Goal: Obtain resource: Download file/media

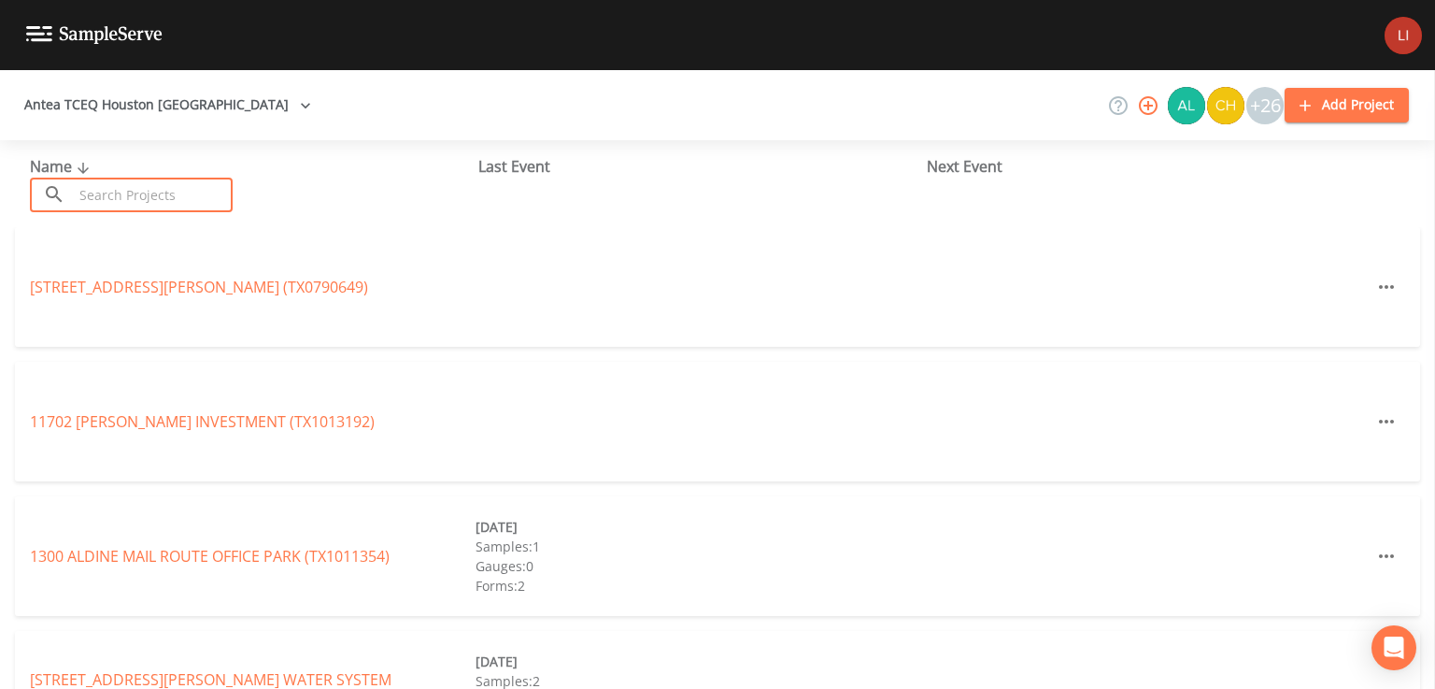
click at [95, 199] on input "text" at bounding box center [153, 195] width 160 height 35
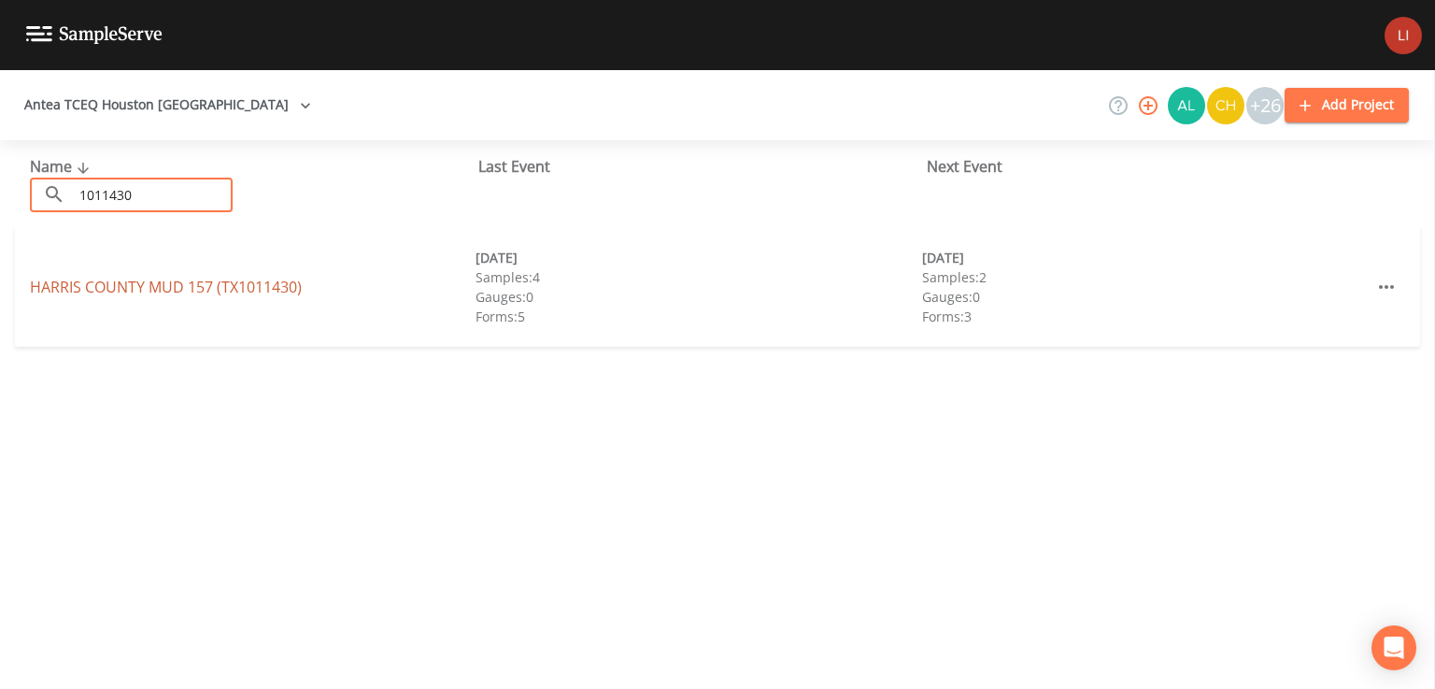
type input "1011430"
click at [156, 281] on link "[GEOGRAPHIC_DATA] 157 (TX1011430)" at bounding box center [166, 287] width 272 height 21
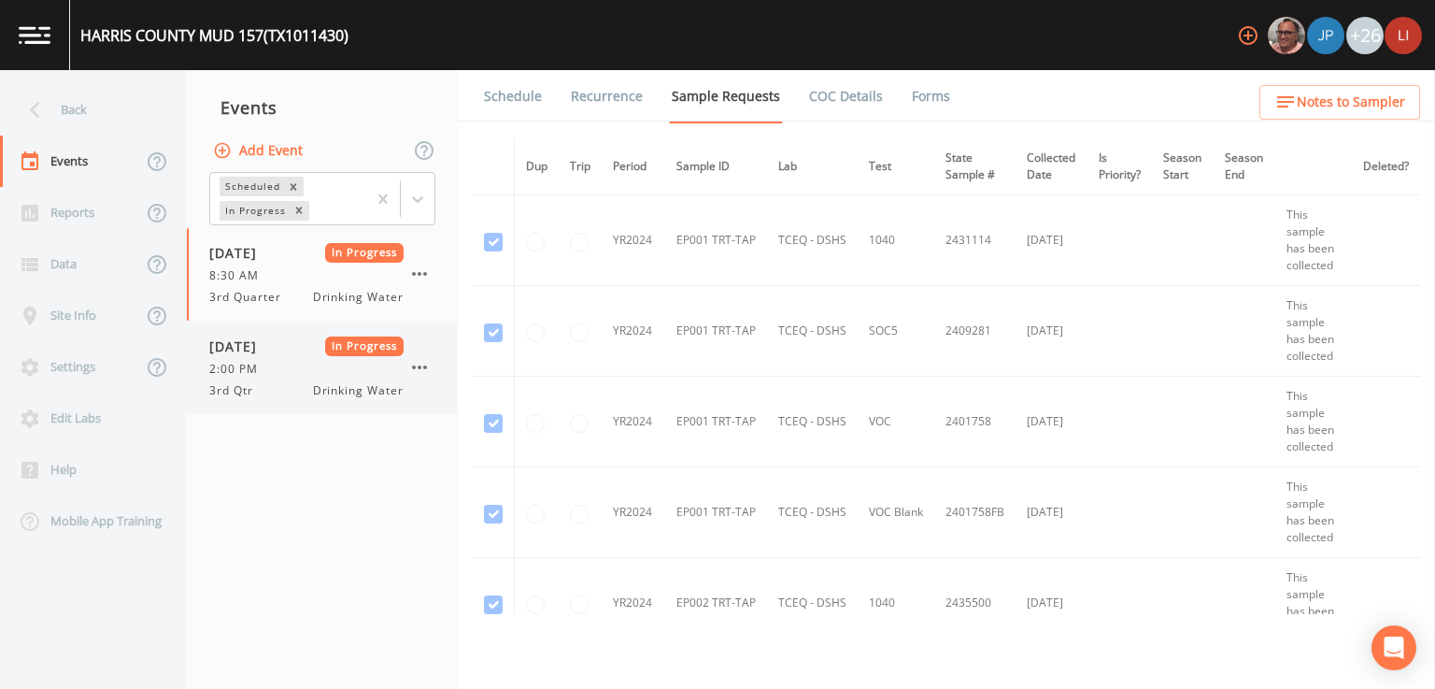
click at [292, 377] on div "2:00 PM" at bounding box center [306, 369] width 194 height 17
click at [917, 100] on link "Forms" at bounding box center [931, 96] width 44 height 52
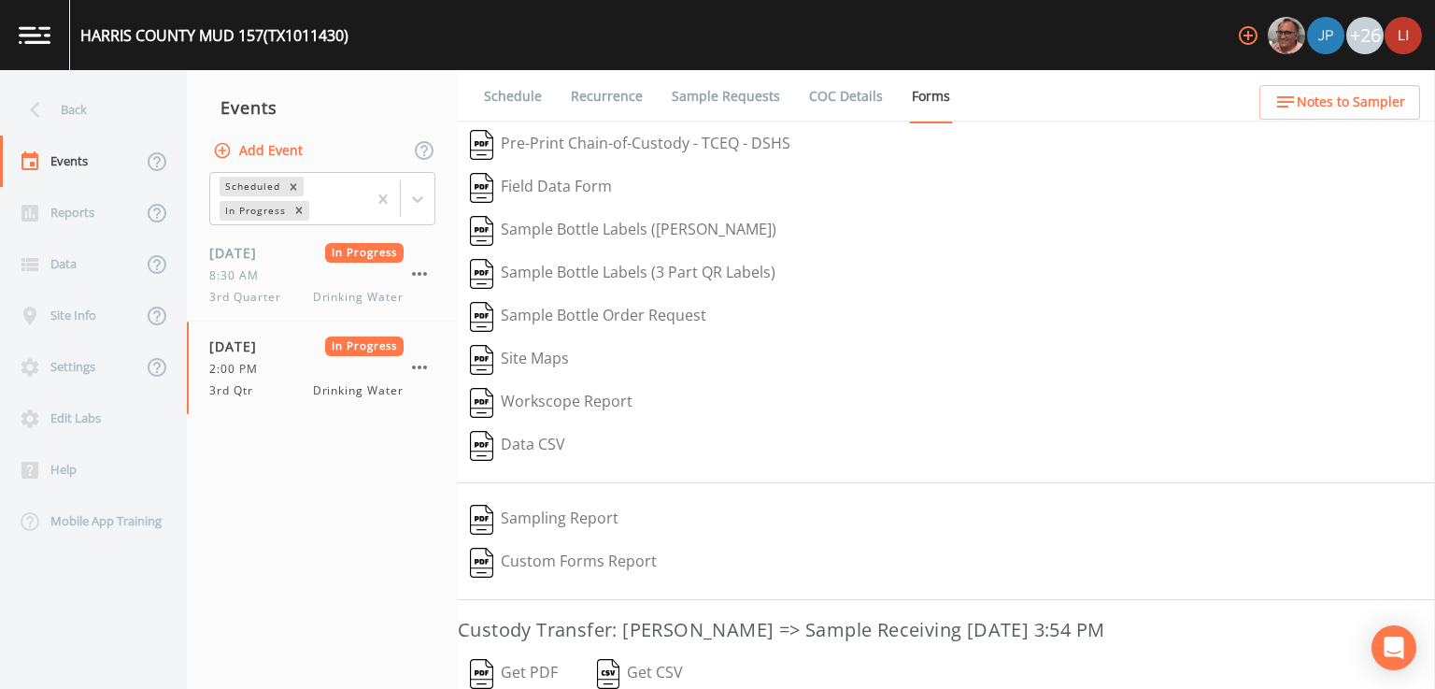
click at [522, 675] on button "Get PDF" at bounding box center [514, 673] width 112 height 43
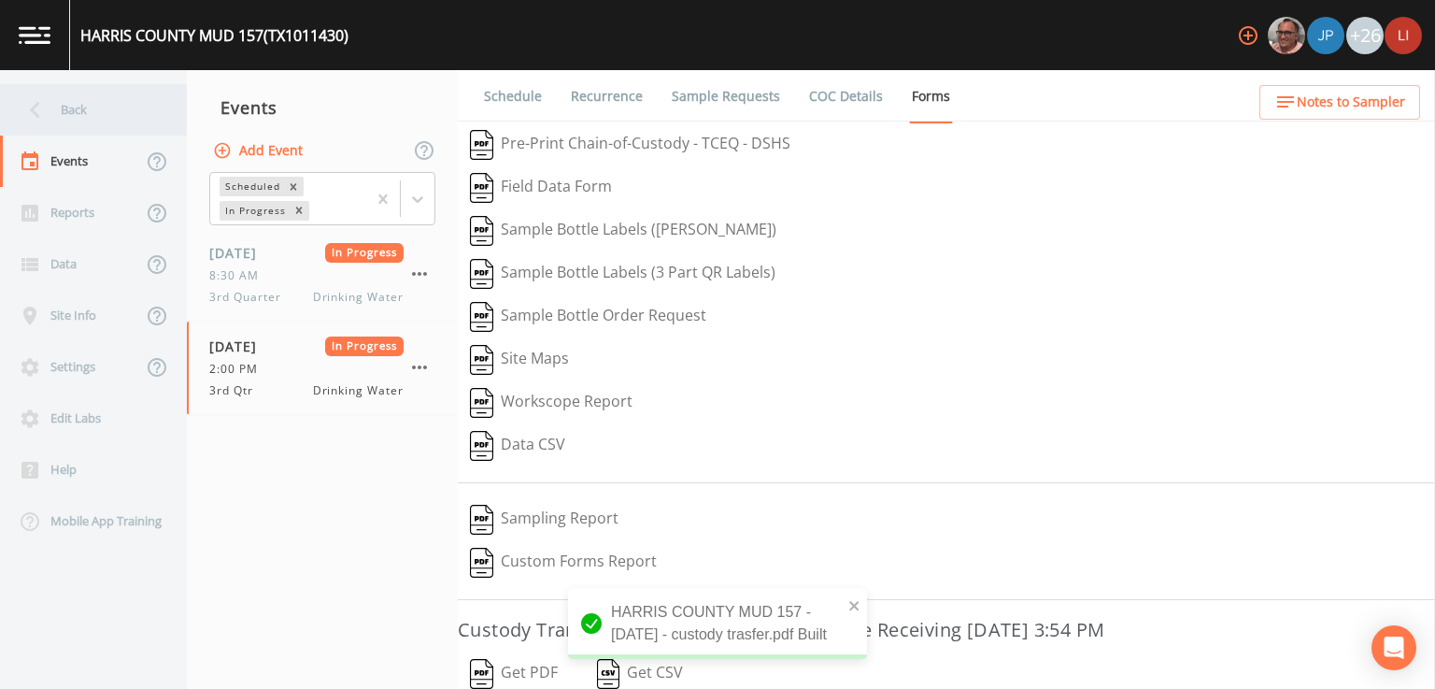
click at [70, 95] on div "Back" at bounding box center [84, 109] width 168 height 51
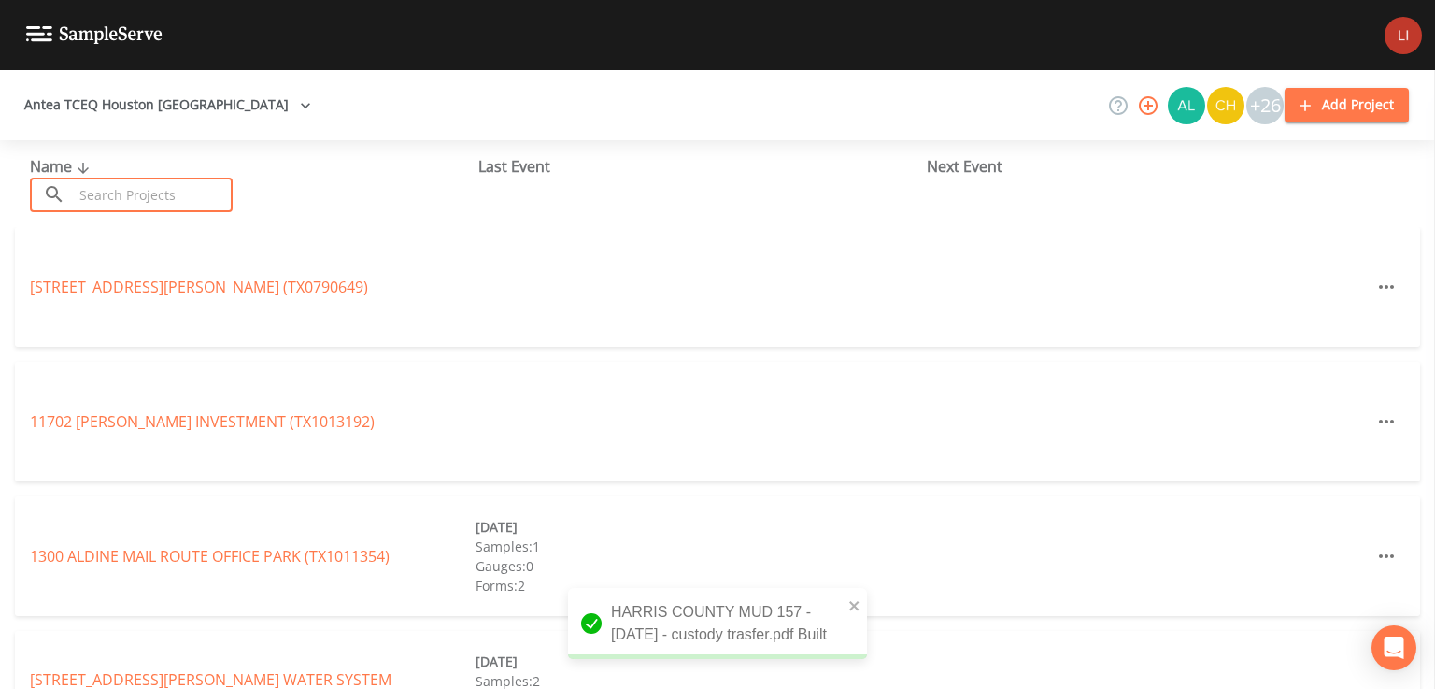
click at [129, 186] on input "text" at bounding box center [153, 195] width 160 height 35
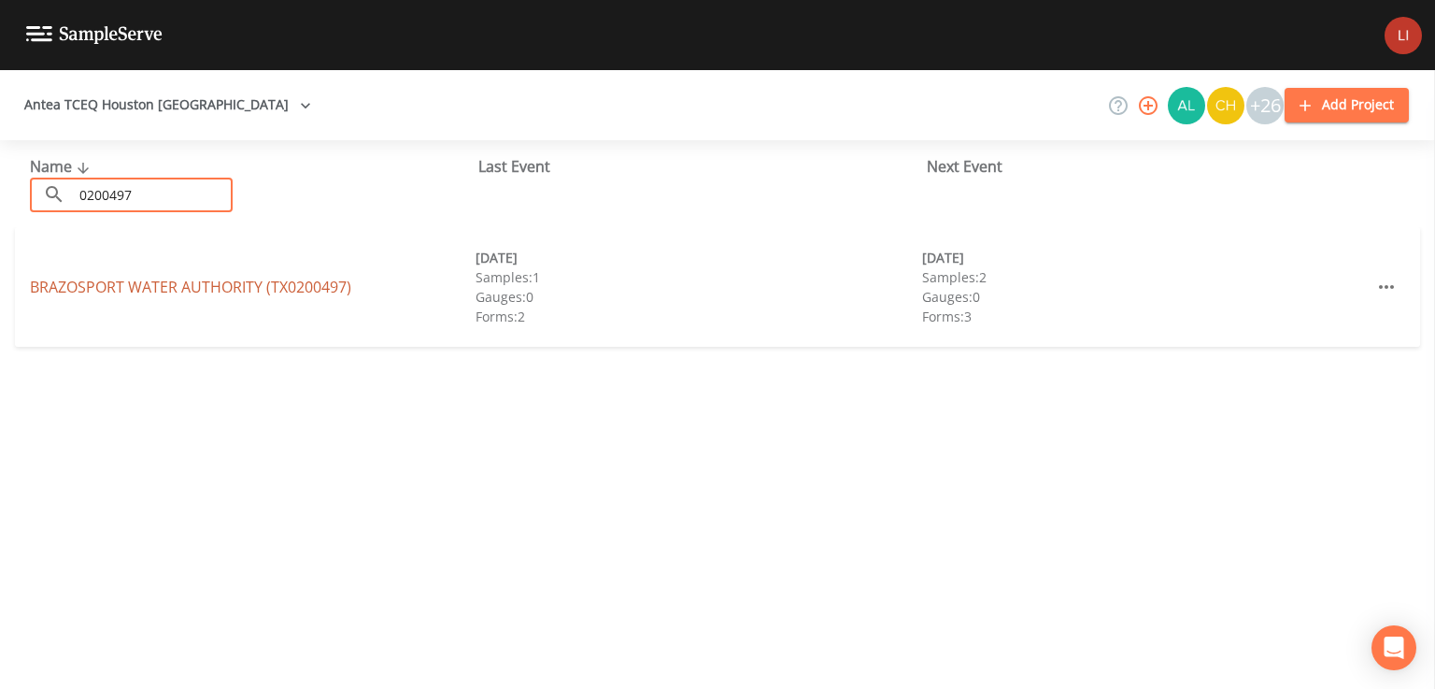
type input "0200497"
click at [173, 289] on link "BRAZOSPORT WATER AUTHORITY (TX0200497)" at bounding box center [190, 287] width 321 height 21
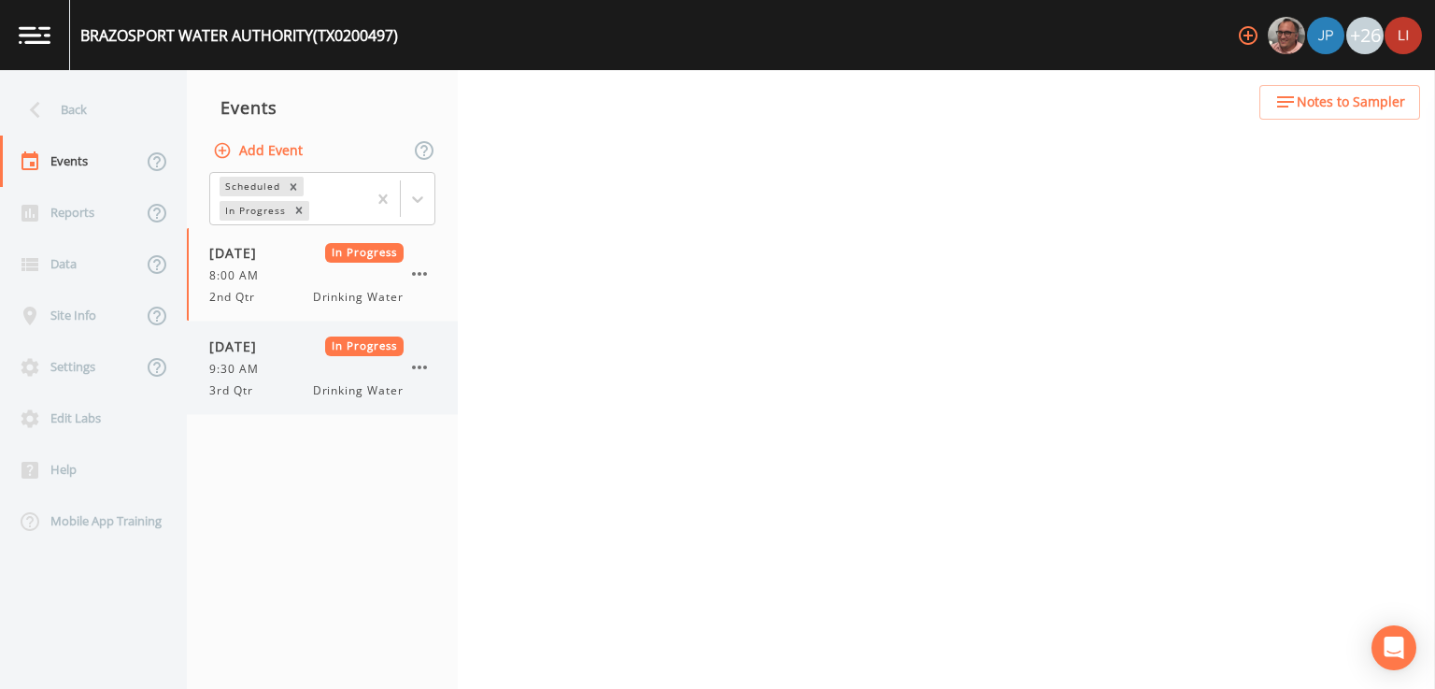
click at [284, 361] on div "9:30 AM" at bounding box center [306, 369] width 194 height 17
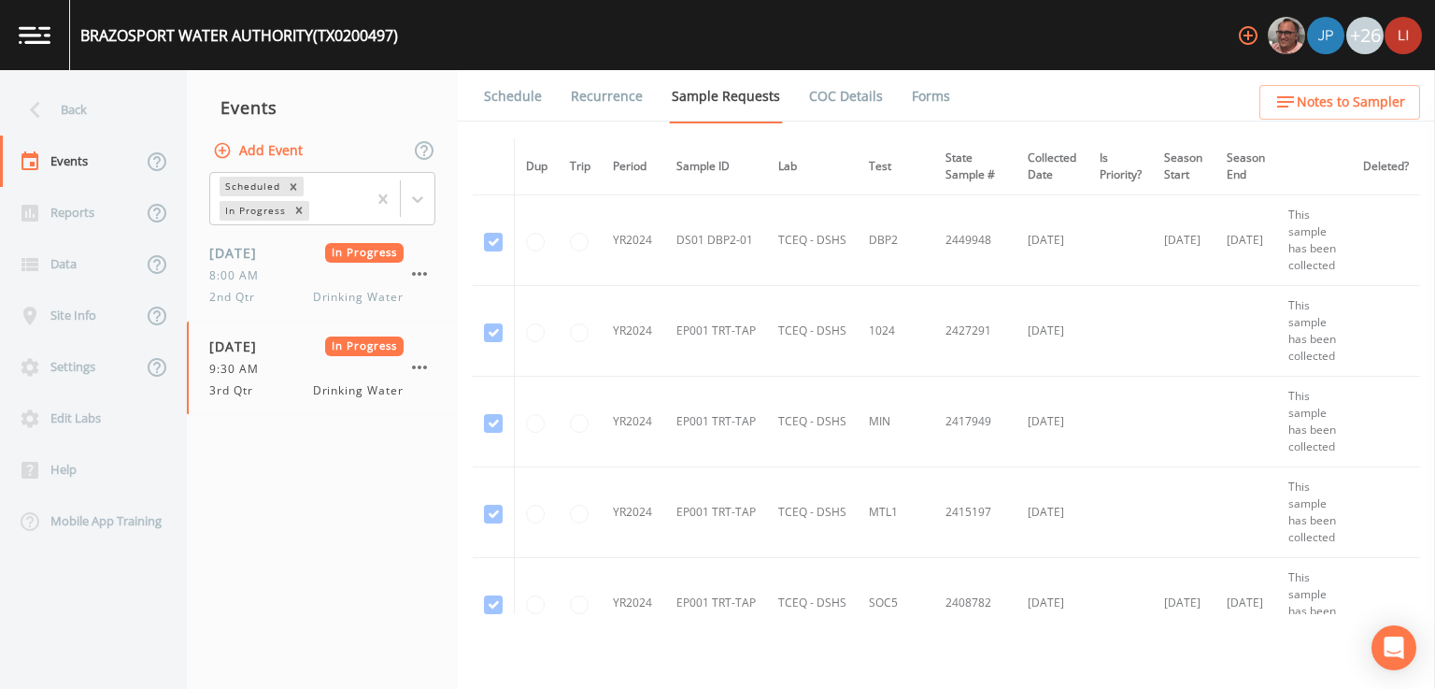
click at [927, 88] on link "Forms" at bounding box center [931, 96] width 44 height 52
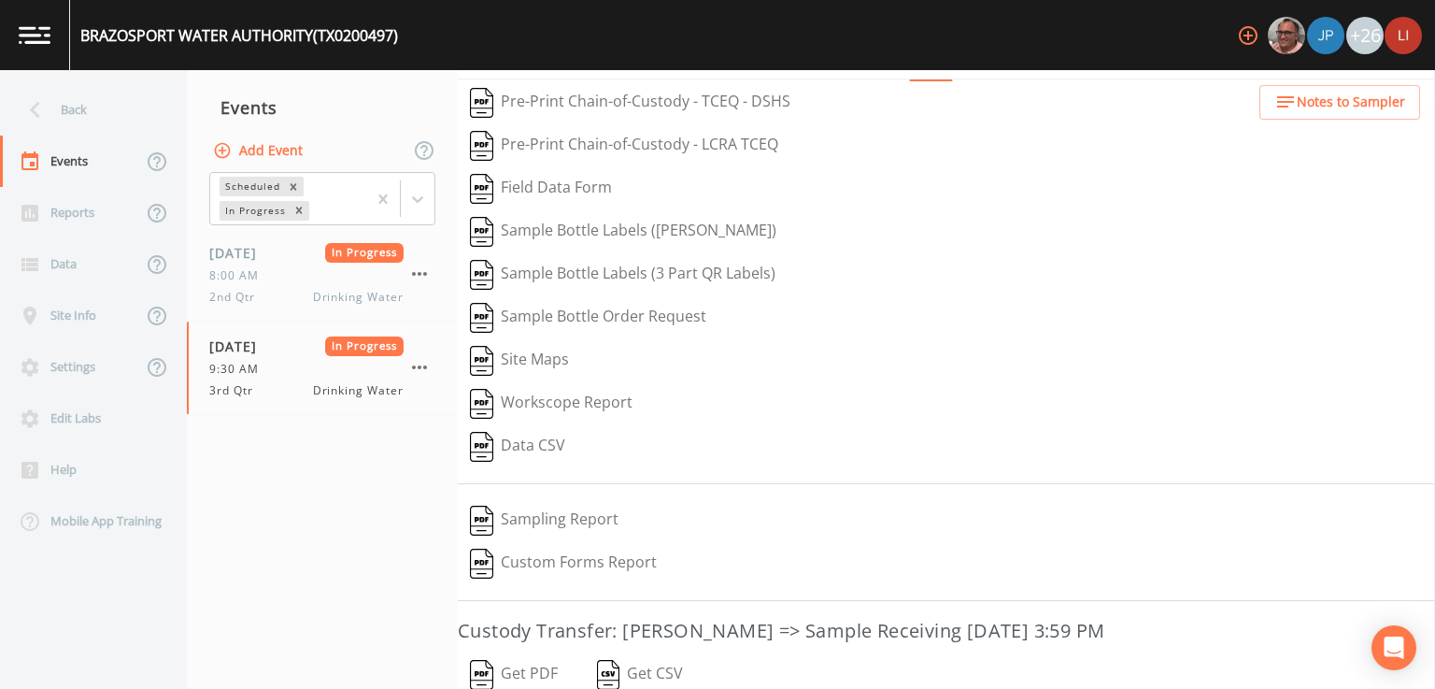
scroll to position [75, 0]
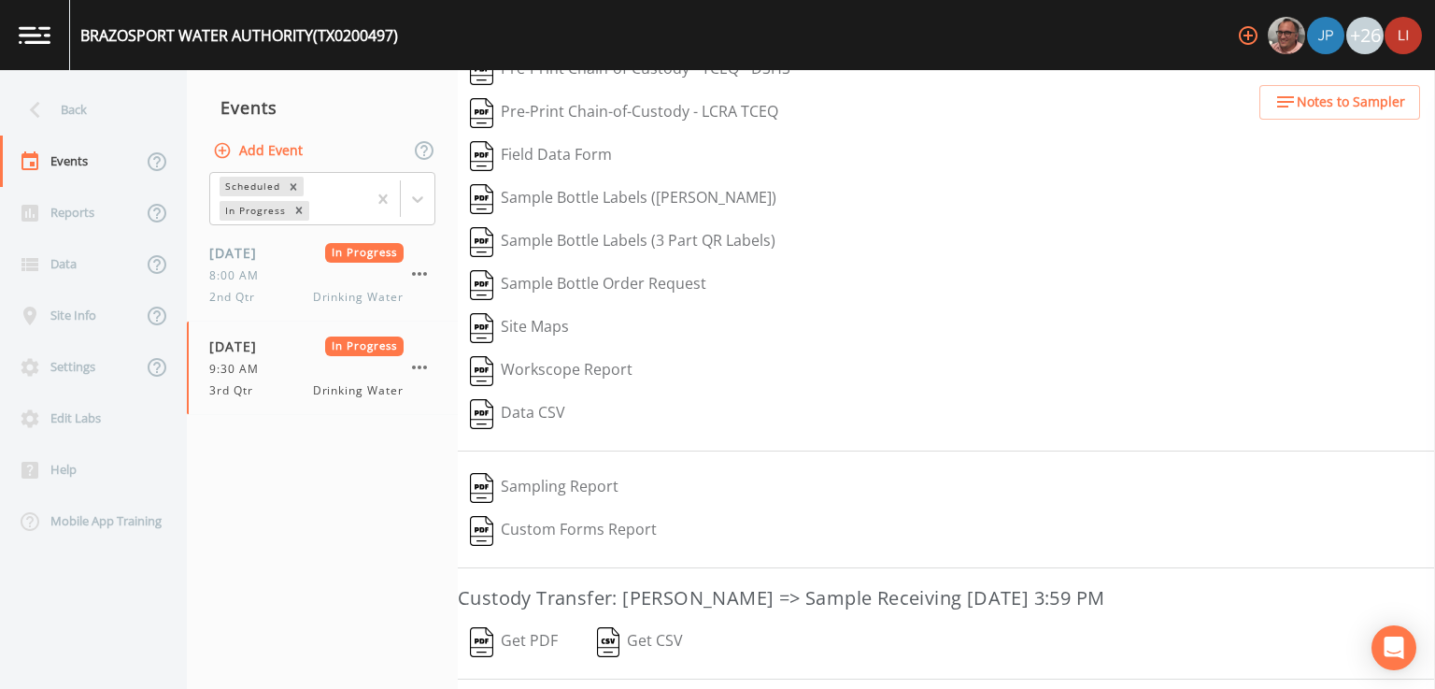
click at [518, 643] on button "Get PDF" at bounding box center [514, 642] width 112 height 43
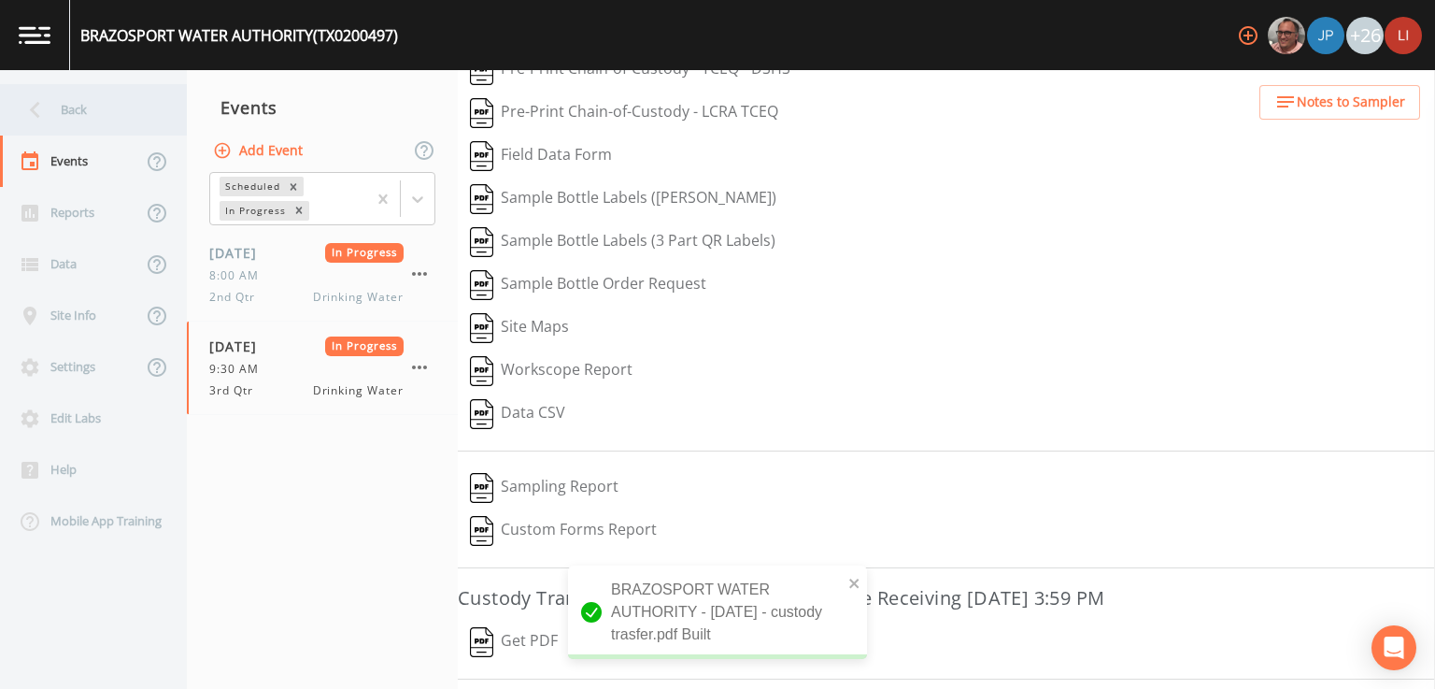
click at [84, 108] on div "Back" at bounding box center [84, 109] width 168 height 51
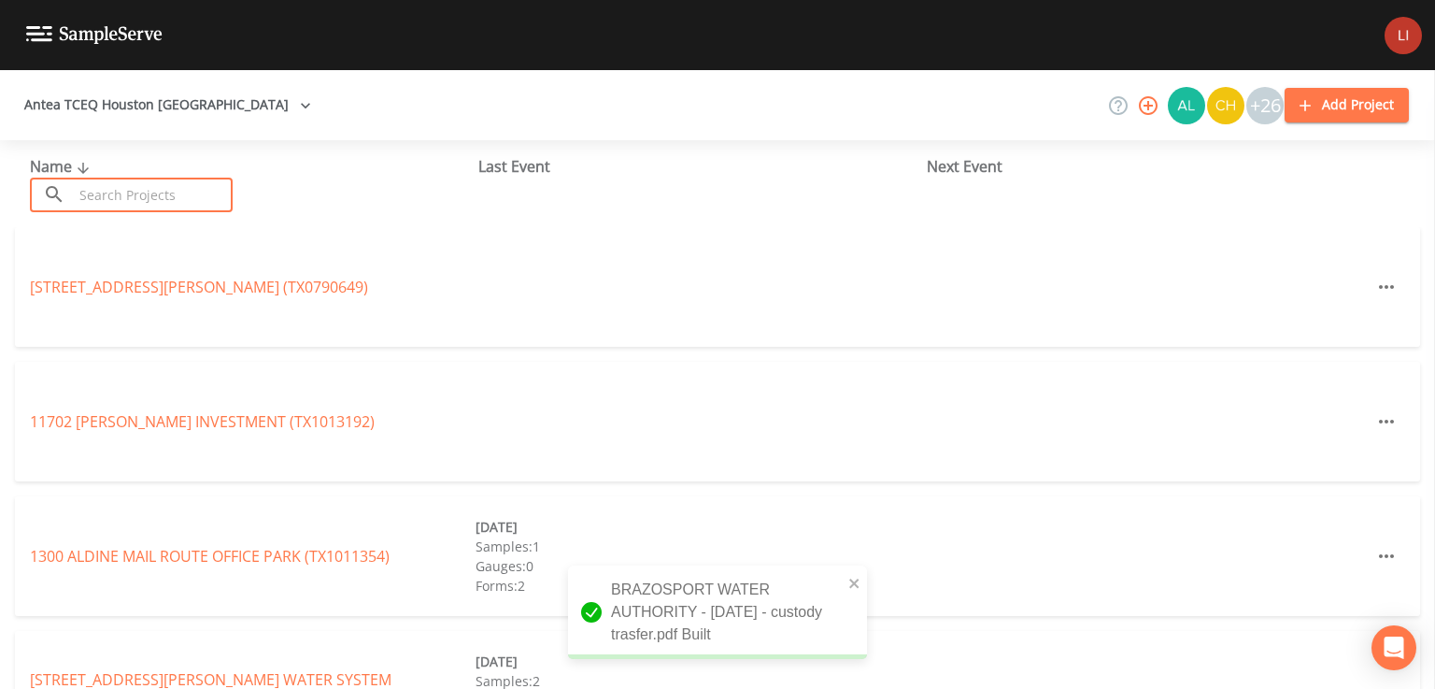
click at [160, 193] on input "text" at bounding box center [153, 195] width 160 height 35
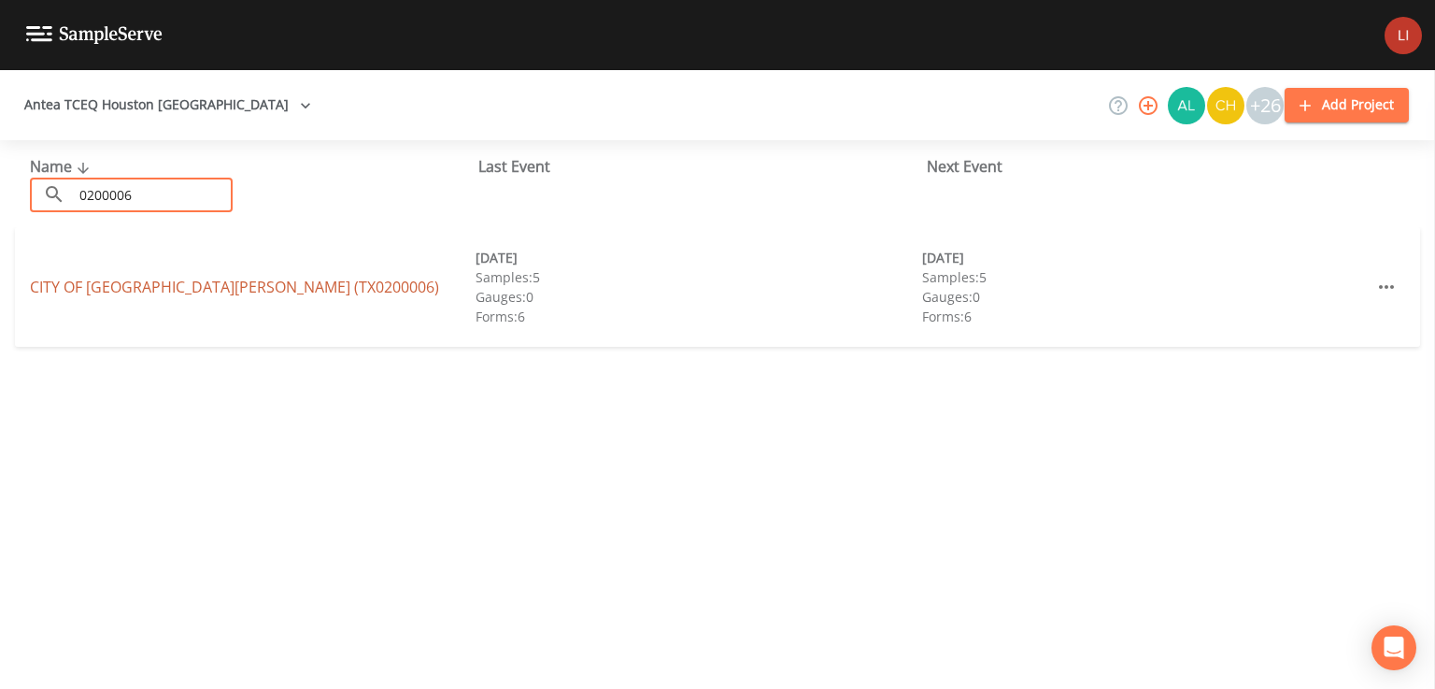
type input "0200006"
click at [209, 280] on link "CITY OF [GEOGRAPHIC_DATA][PERSON_NAME] (TX0200006)" at bounding box center [234, 287] width 409 height 21
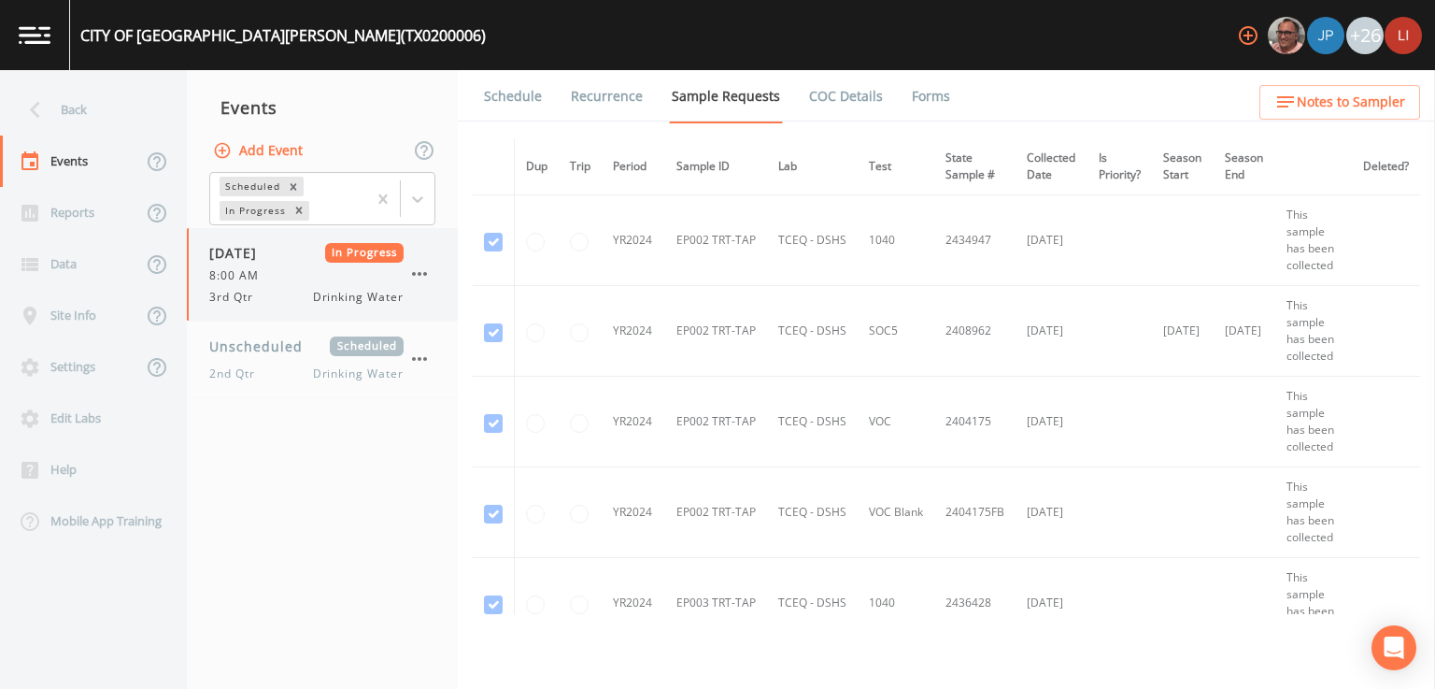
click at [277, 283] on div "[DATE] In Progress 8:00 AM 3rd Qtr Drinking Water" at bounding box center [306, 274] width 194 height 63
click at [921, 107] on link "Forms" at bounding box center [931, 96] width 44 height 52
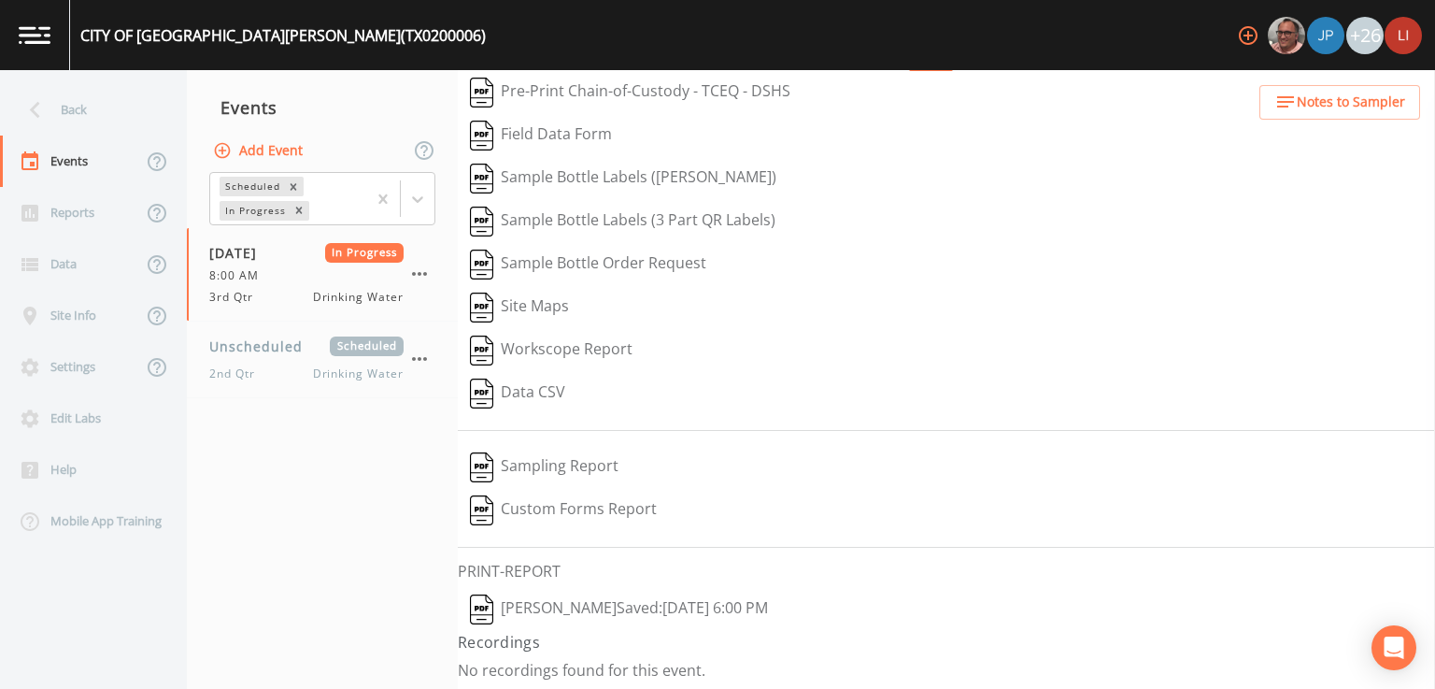
scroll to position [53, 0]
click at [83, 120] on div "Back" at bounding box center [84, 109] width 168 height 51
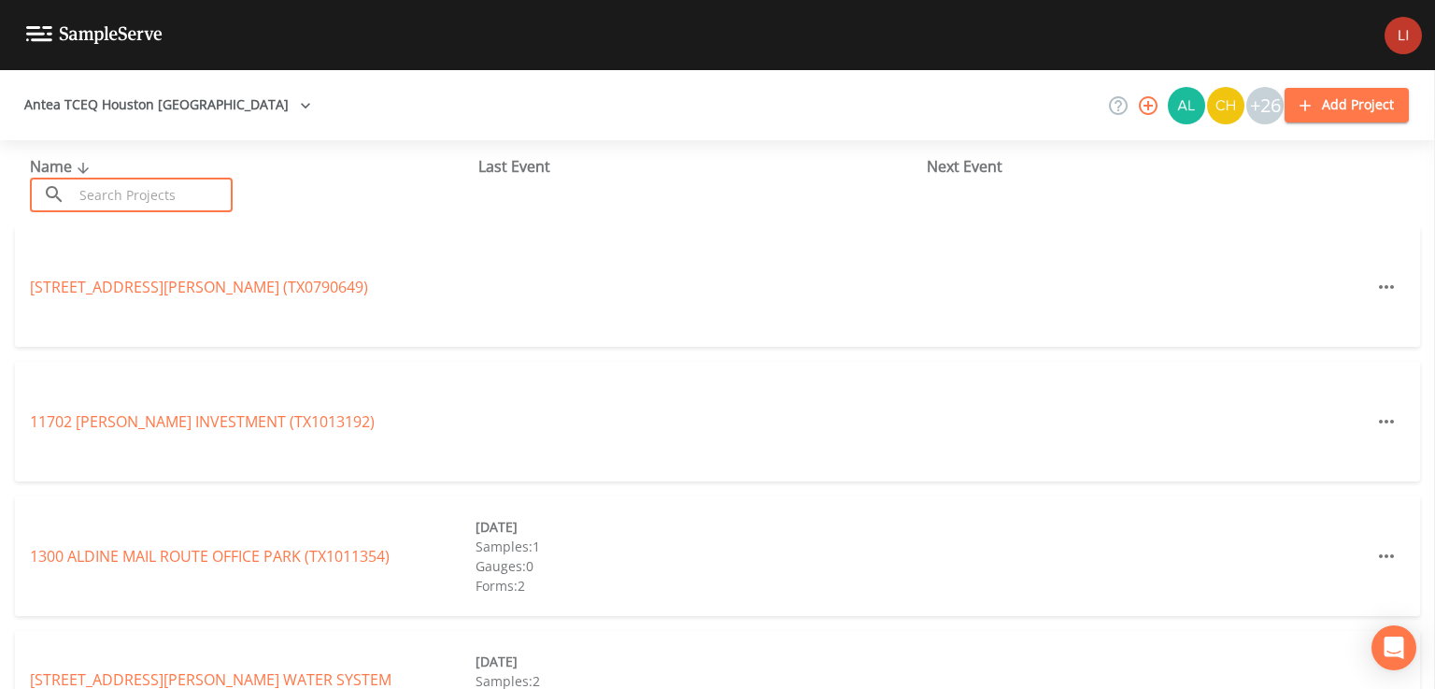
click at [166, 192] on input "text" at bounding box center [153, 195] width 160 height 35
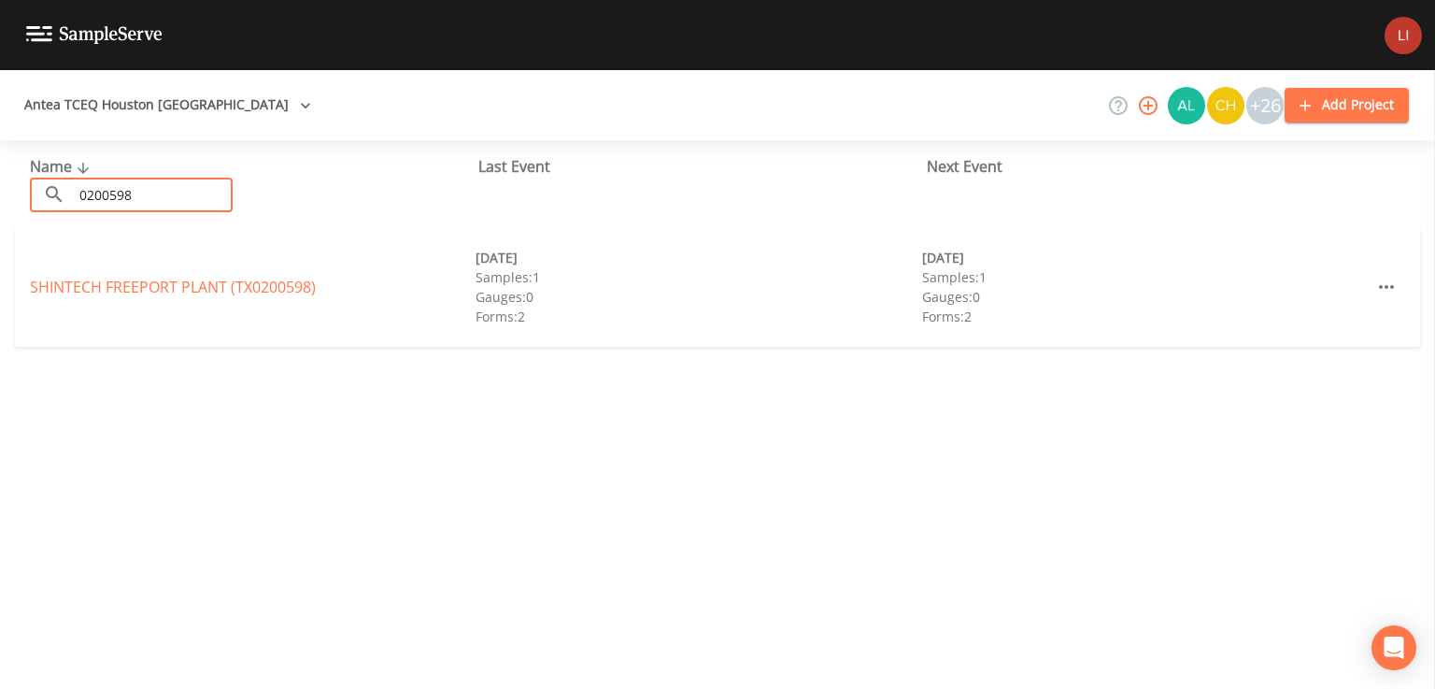
type input "0200598"
drag, startPoint x: 116, startPoint y: 298, endPoint x: 131, endPoint y: 289, distance: 17.6
click at [131, 289] on div "SHINTECH FREEPORT PLANT (TX0200598) [DATE] Samples: 1 Gauges: 0 Forms: 2 [DATE]…" at bounding box center [718, 287] width 1406 height 120
click at [131, 289] on link "[GEOGRAPHIC_DATA] PLANT (TX0200598)" at bounding box center [173, 287] width 286 height 21
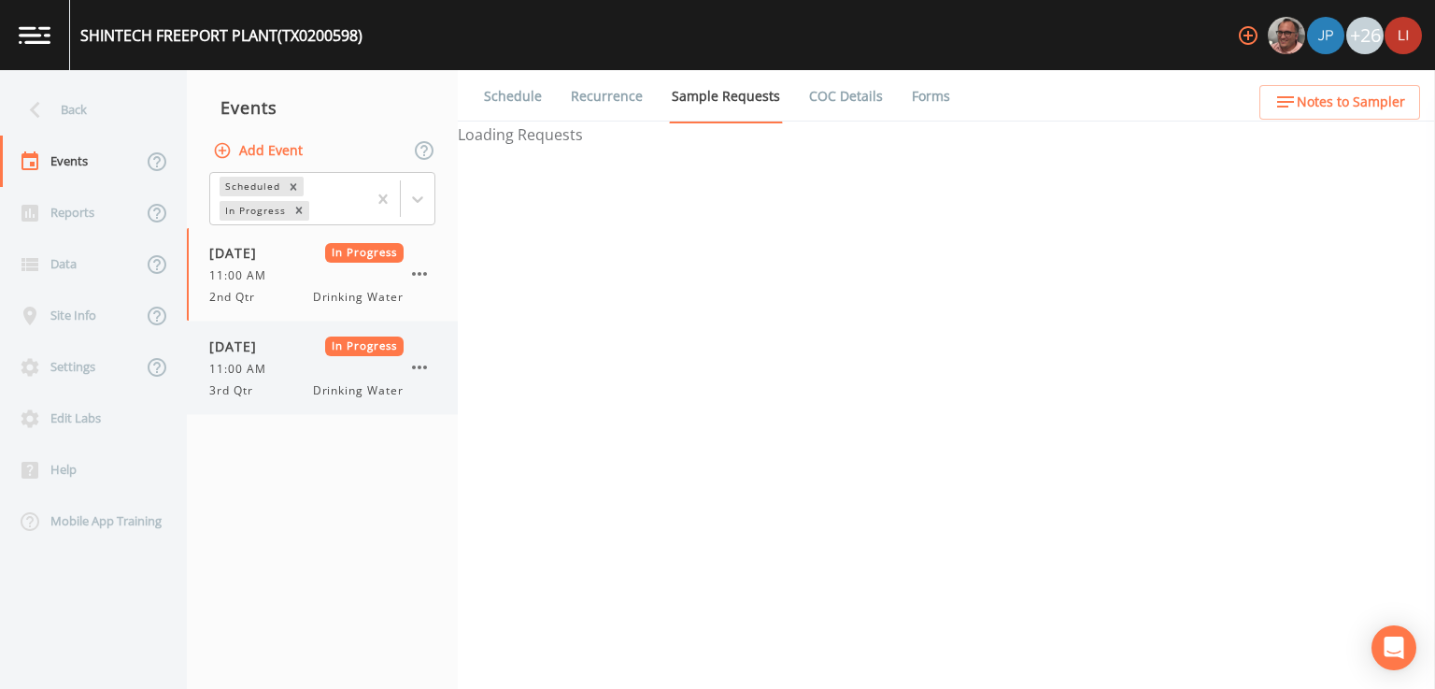
click at [253, 372] on span "11:00 AM" at bounding box center [243, 369] width 68 height 17
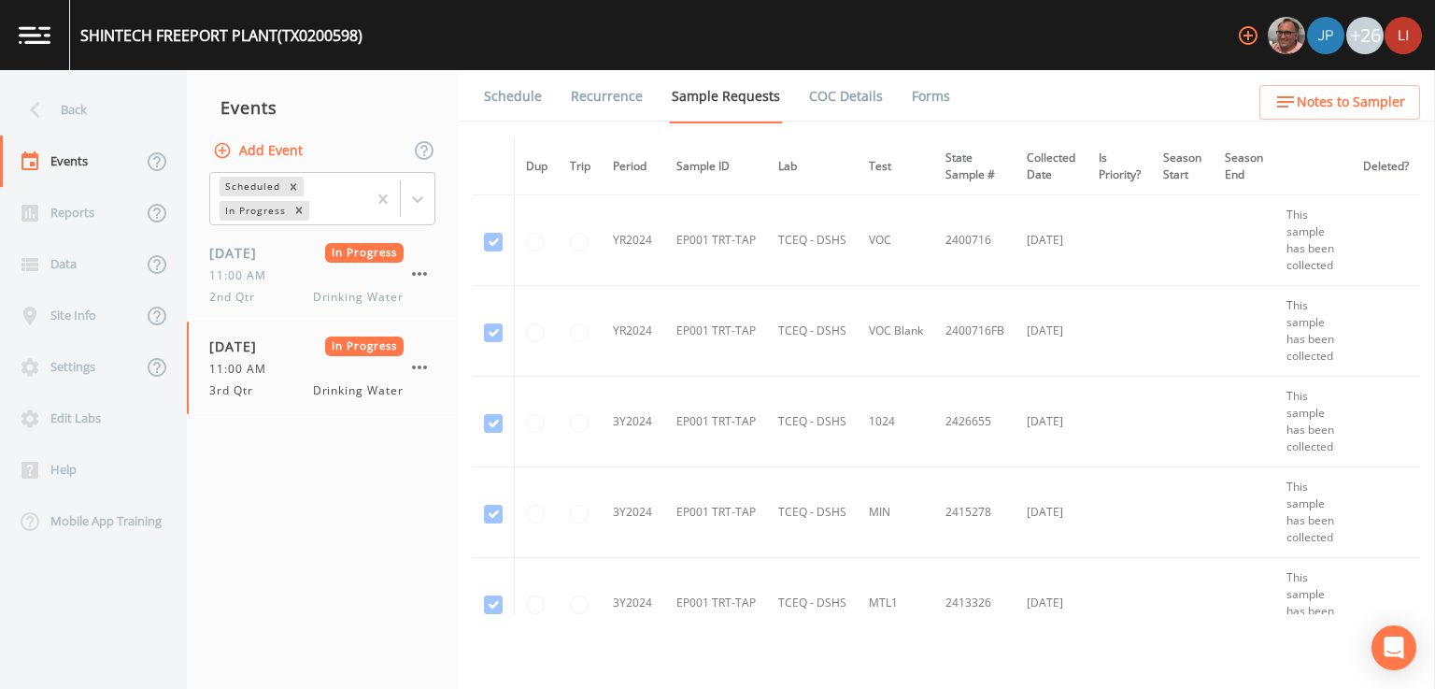
click at [915, 92] on link "Forms" at bounding box center [931, 96] width 44 height 52
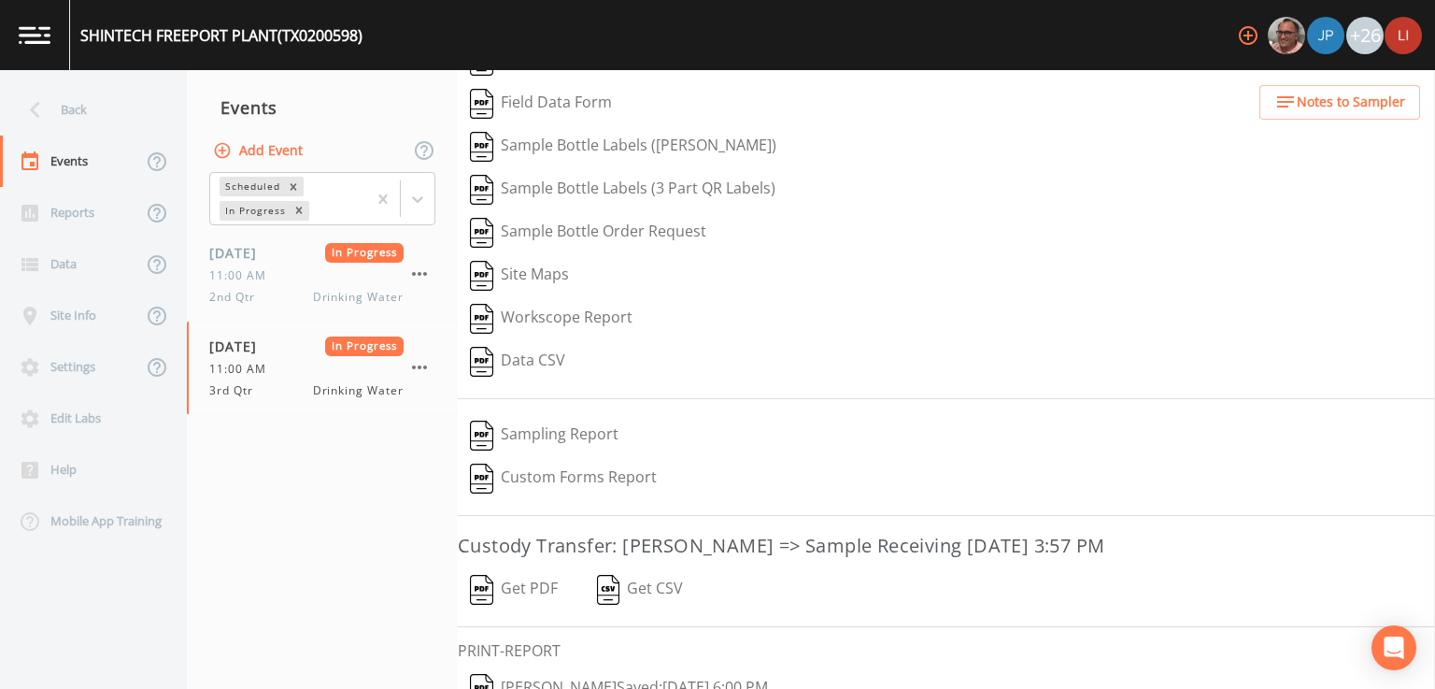
scroll to position [150, 0]
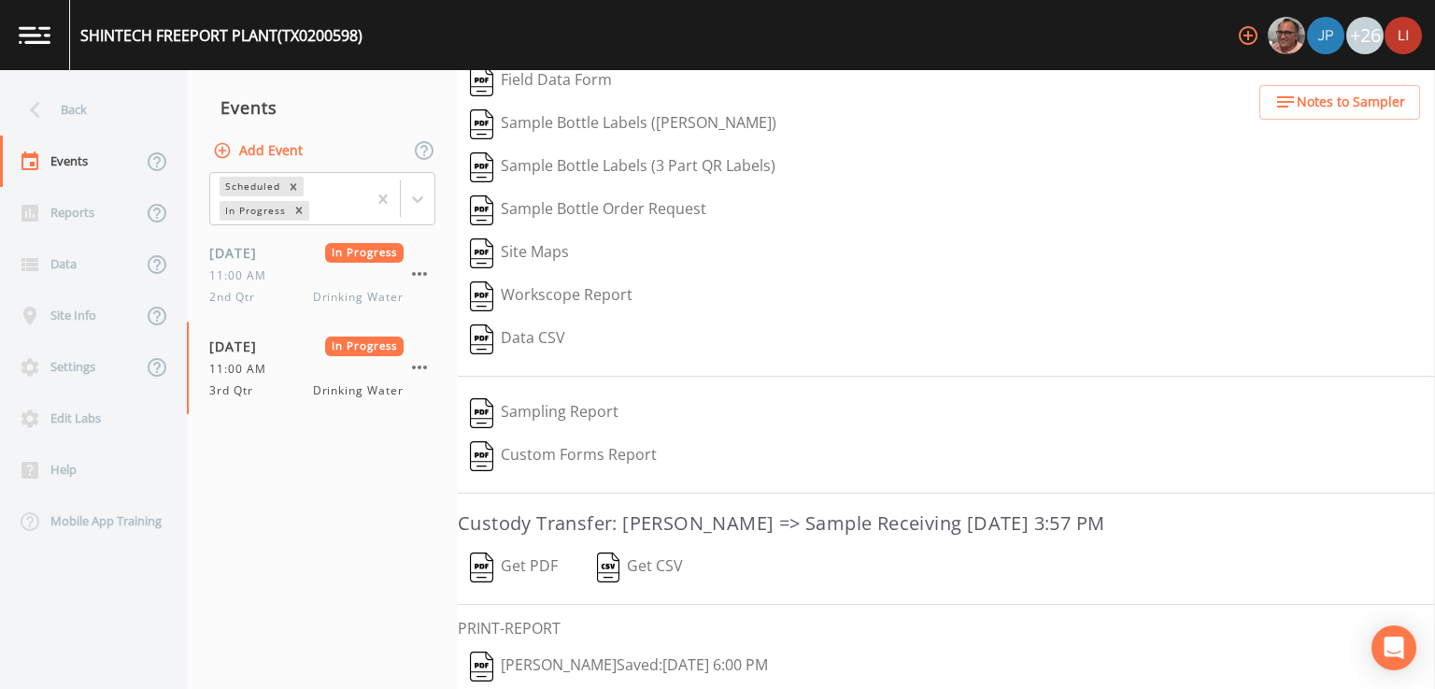
click at [510, 559] on button "Get PDF" at bounding box center [514, 567] width 112 height 43
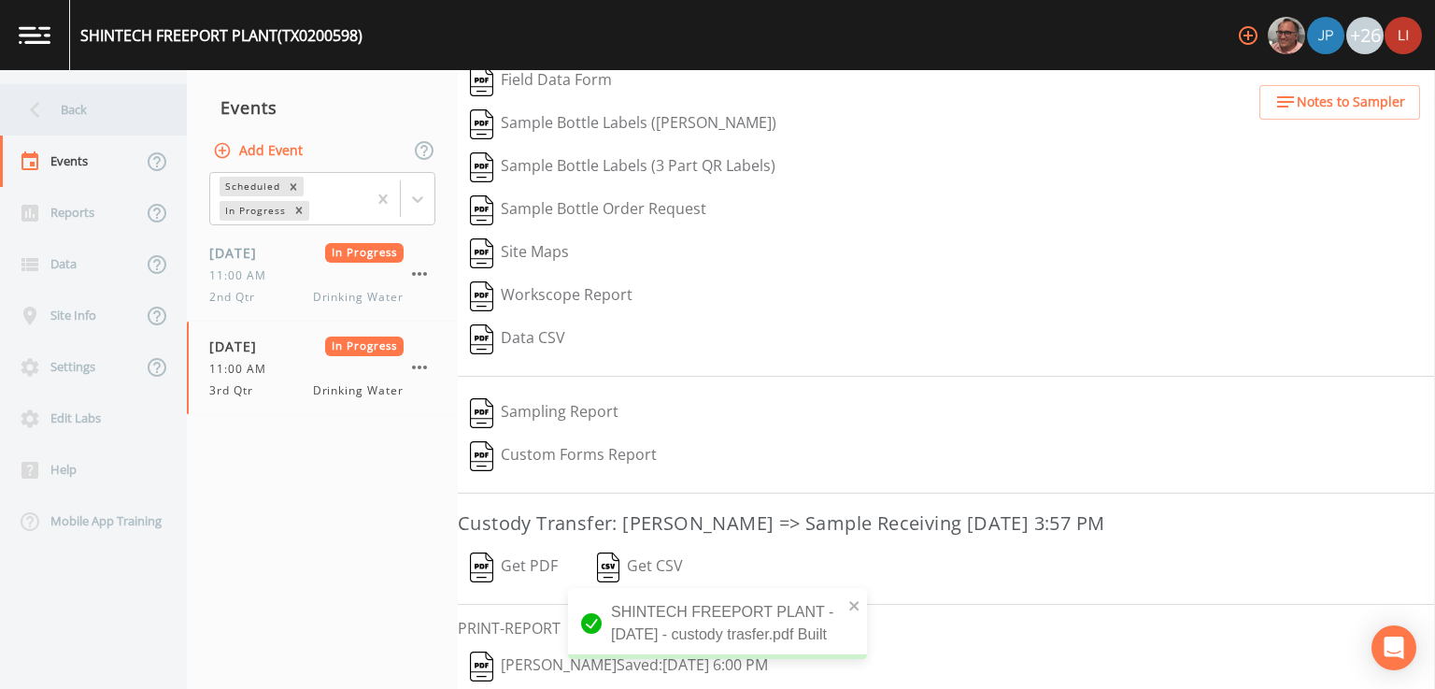
click at [71, 112] on div "Back" at bounding box center [84, 109] width 168 height 51
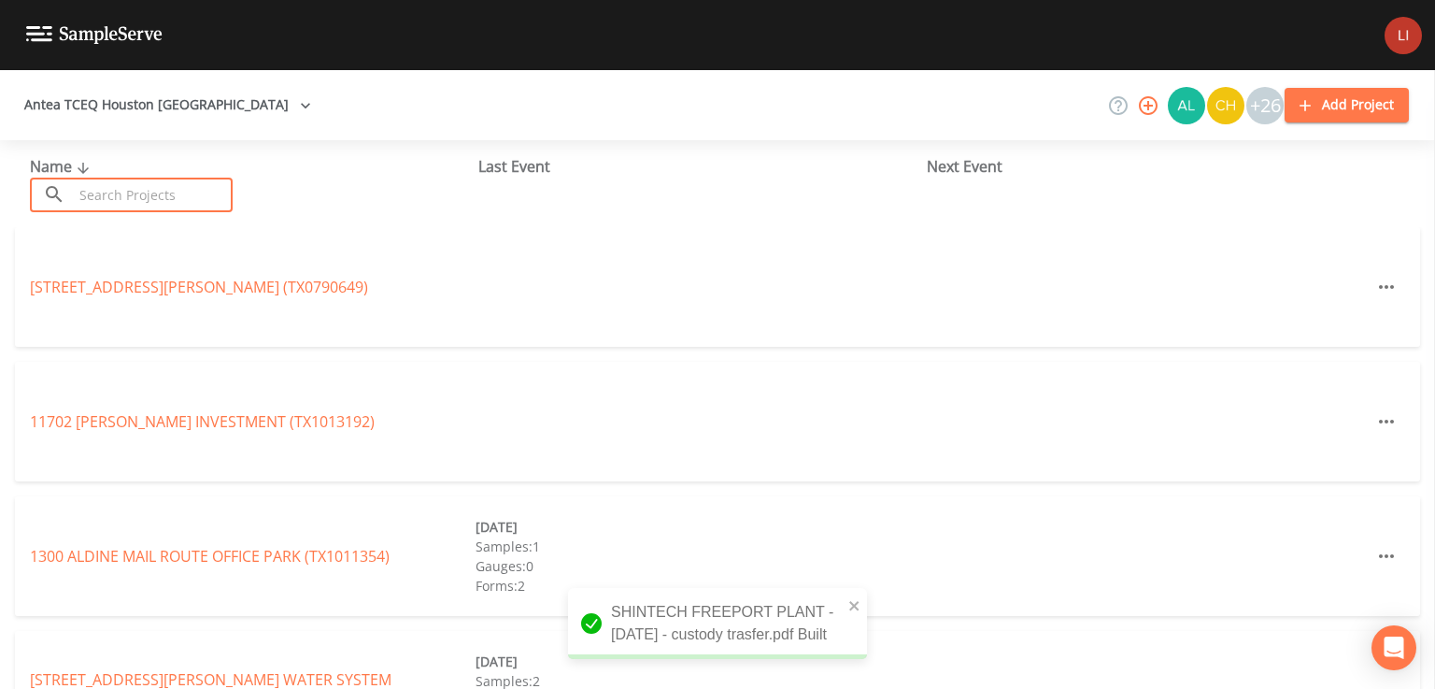
click at [115, 207] on input "text" at bounding box center [153, 195] width 160 height 35
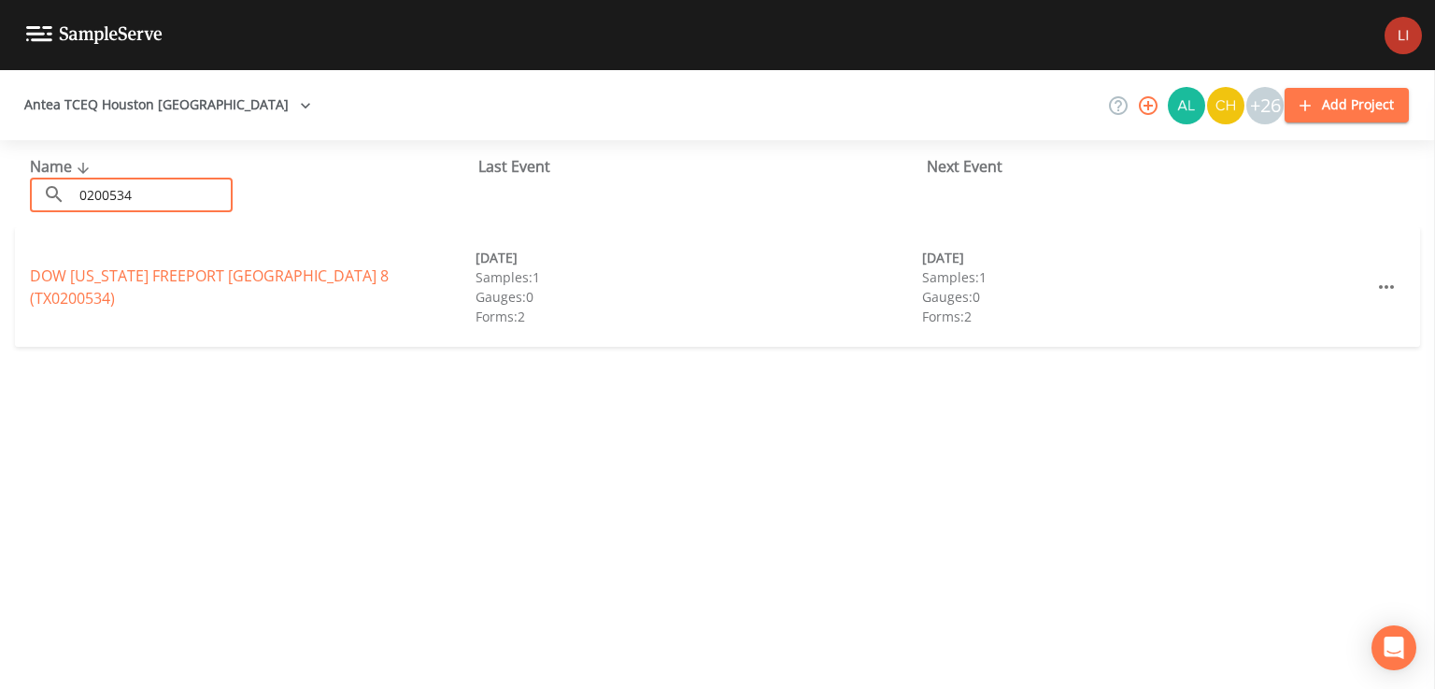
type input "0200534"
click at [168, 296] on div "DOW [US_STATE][GEOGRAPHIC_DATA] 8 (TX0200534)" at bounding box center [253, 286] width 446 height 45
click at [183, 284] on link "DOW [US_STATE][GEOGRAPHIC_DATA] 8 (TX0200534)" at bounding box center [209, 286] width 359 height 43
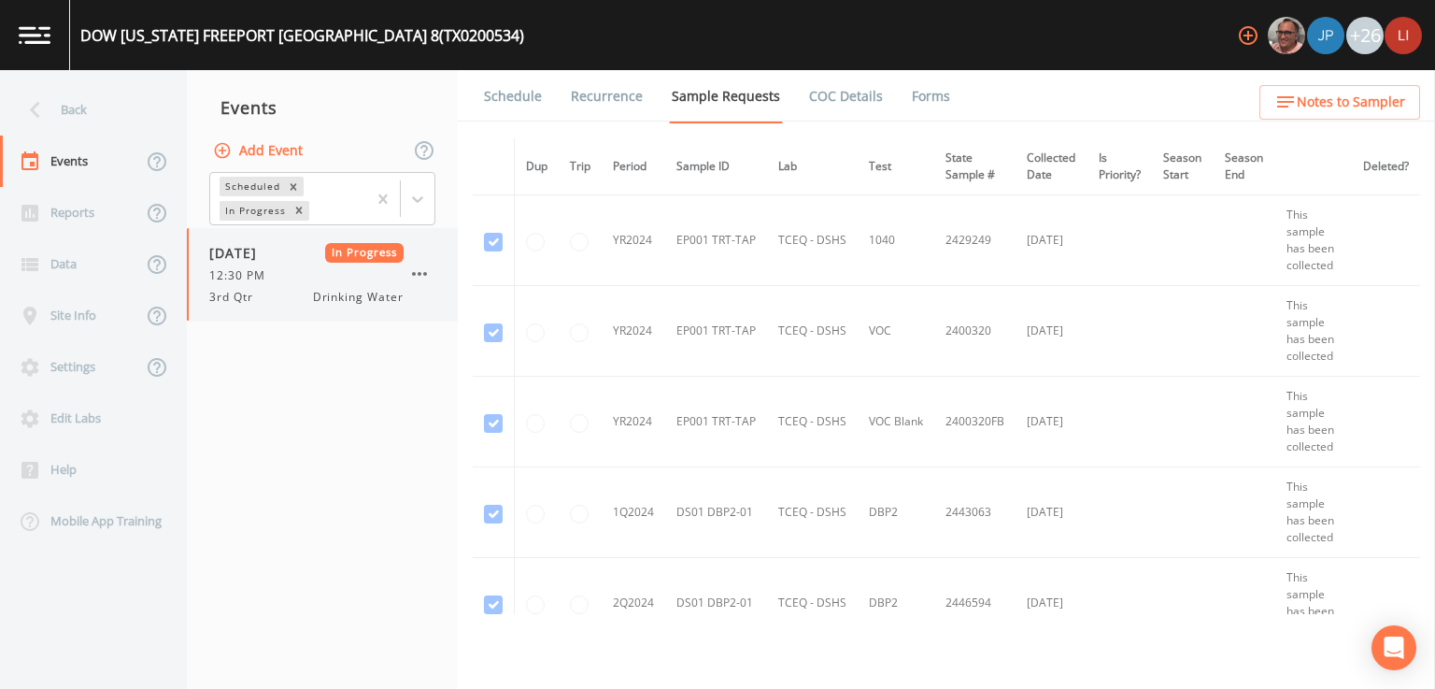
click at [262, 273] on span "12:30 PM" at bounding box center [242, 275] width 67 height 17
click at [921, 90] on link "Forms" at bounding box center [931, 96] width 44 height 52
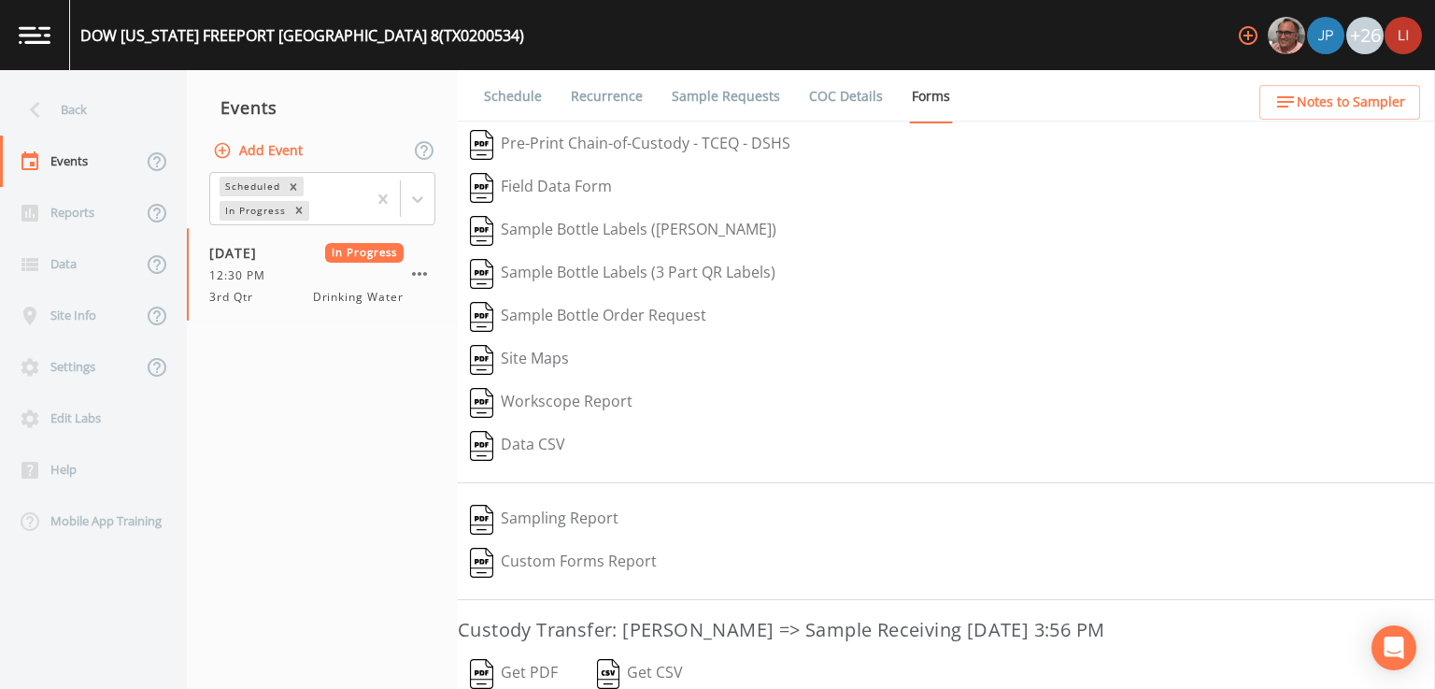
click at [534, 668] on button "Get PDF" at bounding box center [514, 673] width 112 height 43
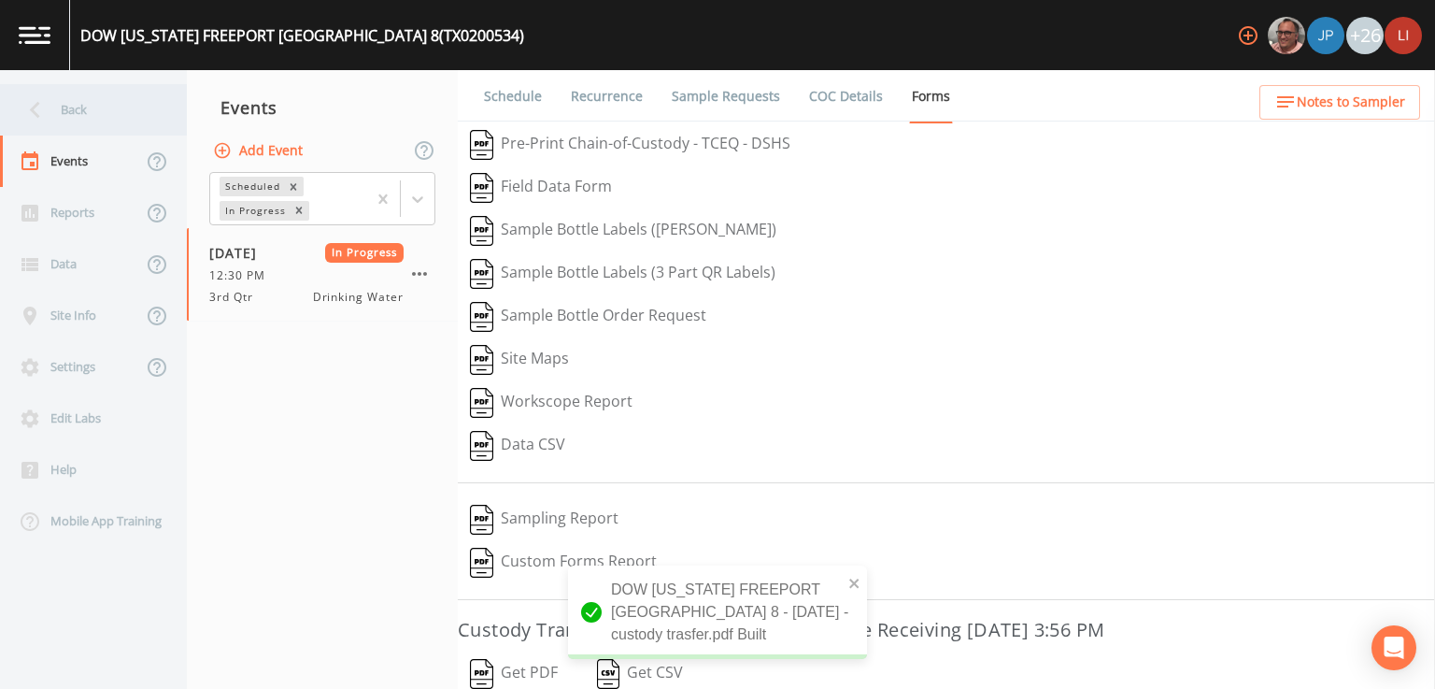
click at [69, 107] on div "Back" at bounding box center [84, 109] width 168 height 51
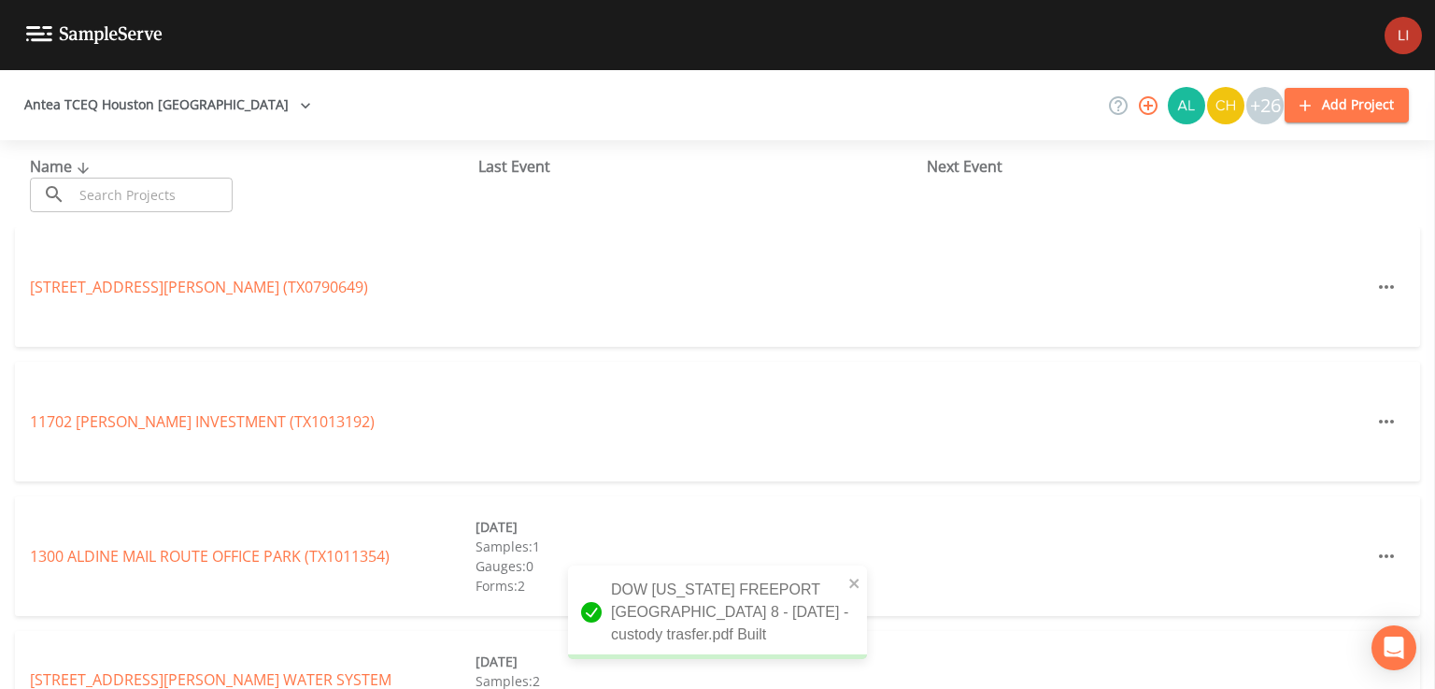
click at [118, 193] on input "text" at bounding box center [153, 195] width 160 height 35
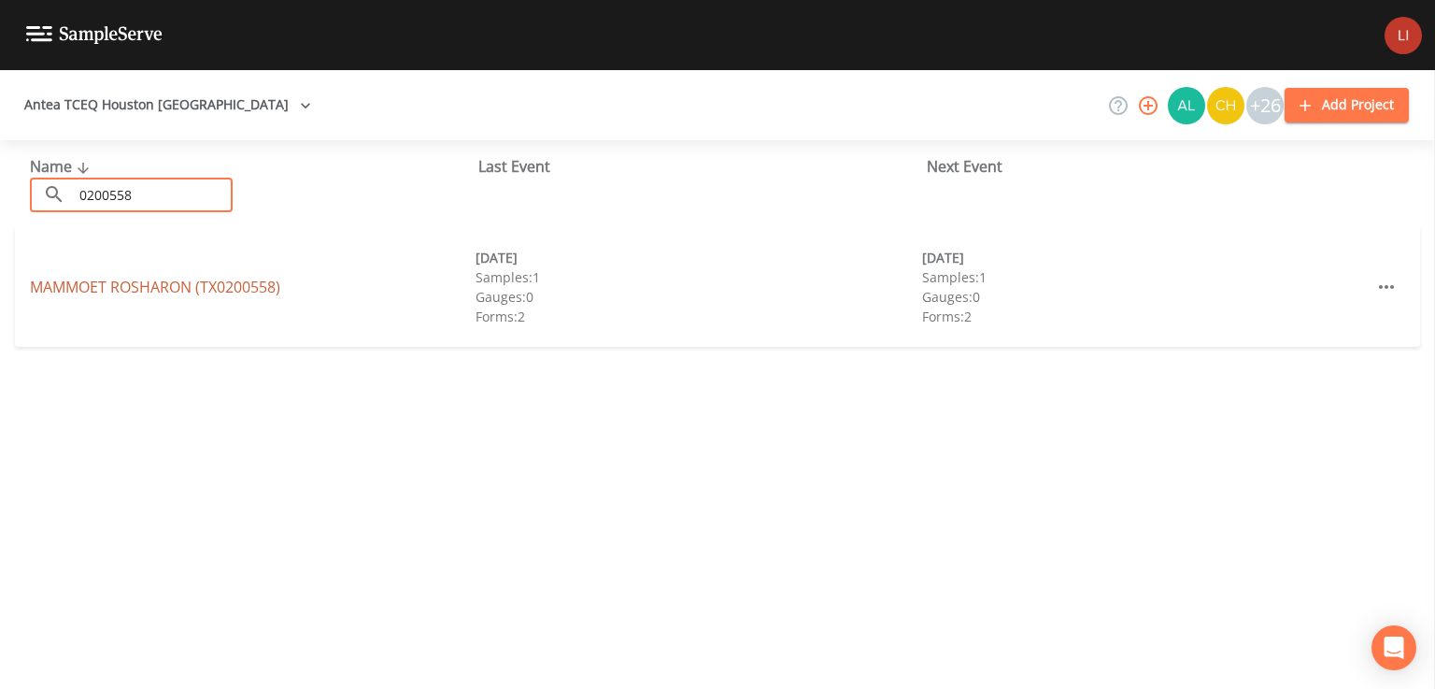
type input "0200558"
click at [193, 286] on link "MAMMOET ROSHARON (TX0200558)" at bounding box center [155, 287] width 250 height 21
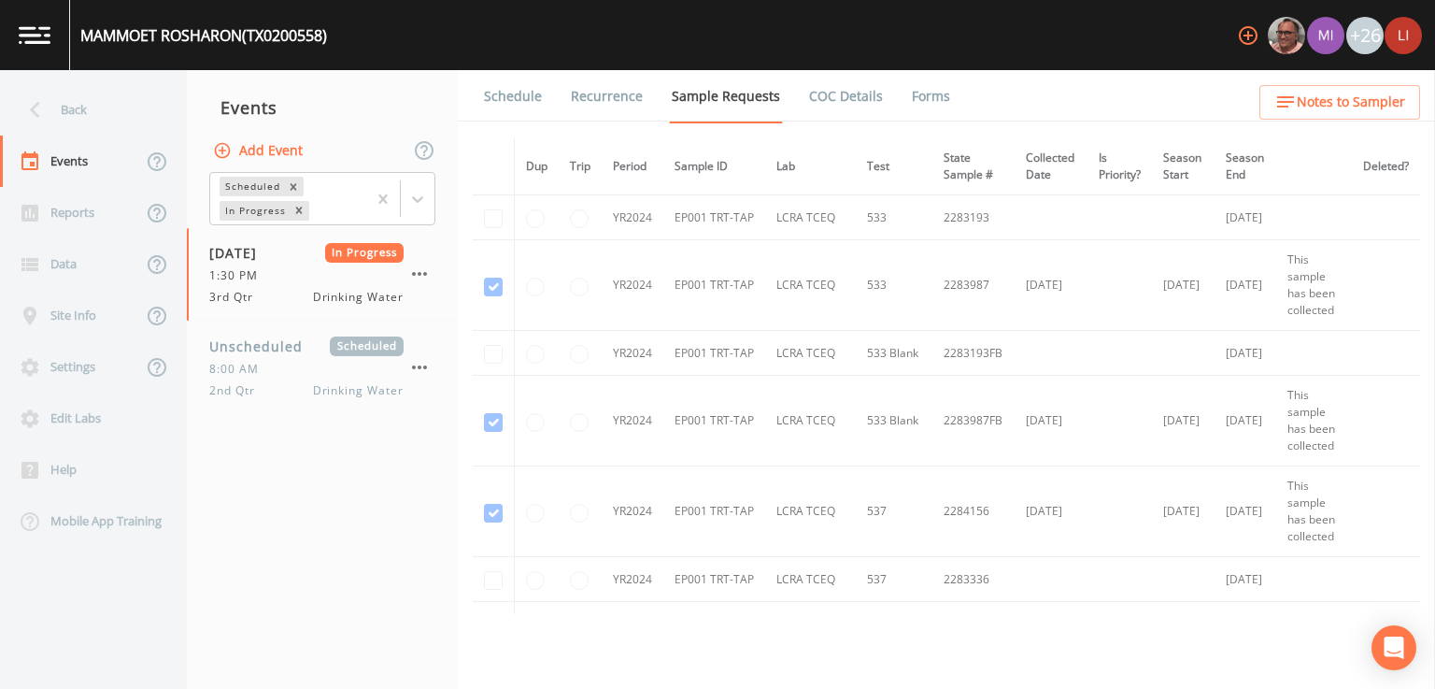
click at [264, 489] on nav "Events Add Event Scheduled In Progress [DATE] In Progress 1:30 PM 3rd Qtr Drink…" at bounding box center [322, 379] width 271 height 619
click at [270, 274] on div "1:30 PM" at bounding box center [306, 275] width 194 height 17
click at [915, 96] on link "Forms" at bounding box center [931, 96] width 44 height 52
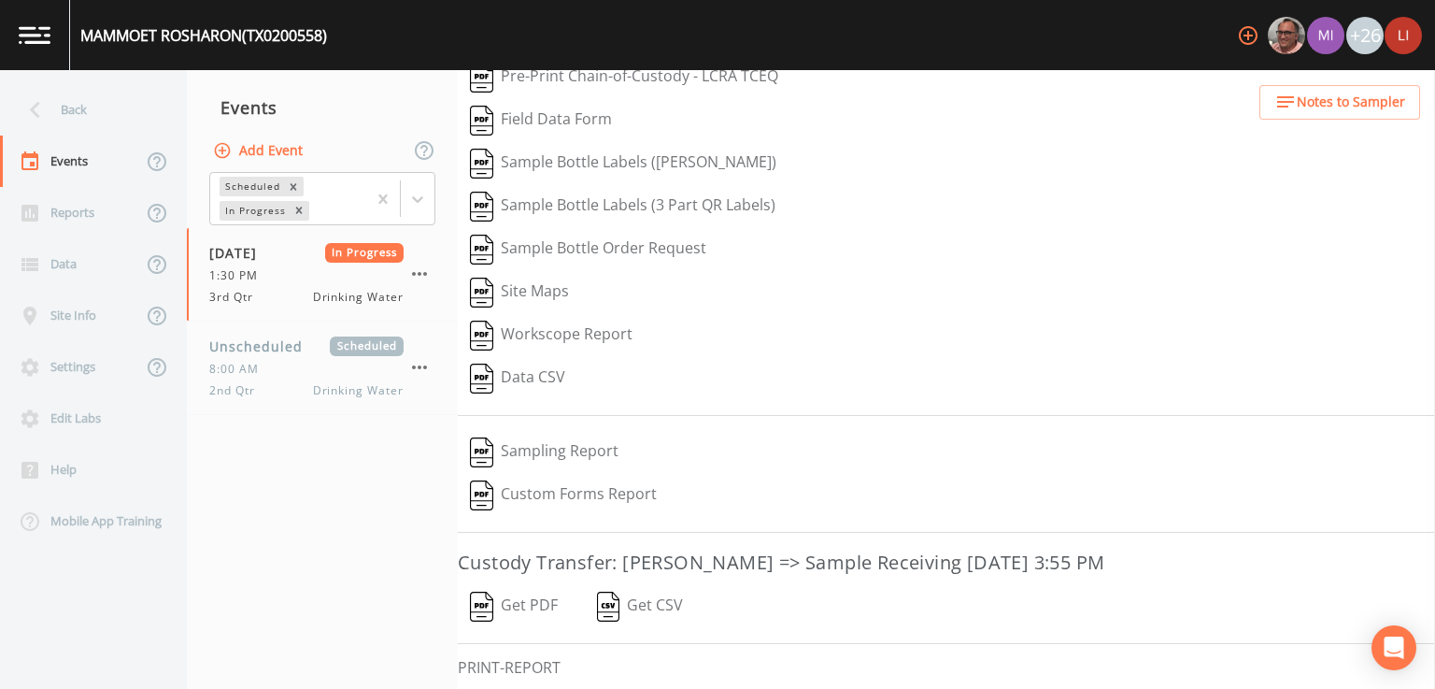
scroll to position [112, 0]
click at [501, 598] on button "Get PDF" at bounding box center [514, 604] width 112 height 43
click at [79, 94] on div "Back" at bounding box center [84, 109] width 168 height 51
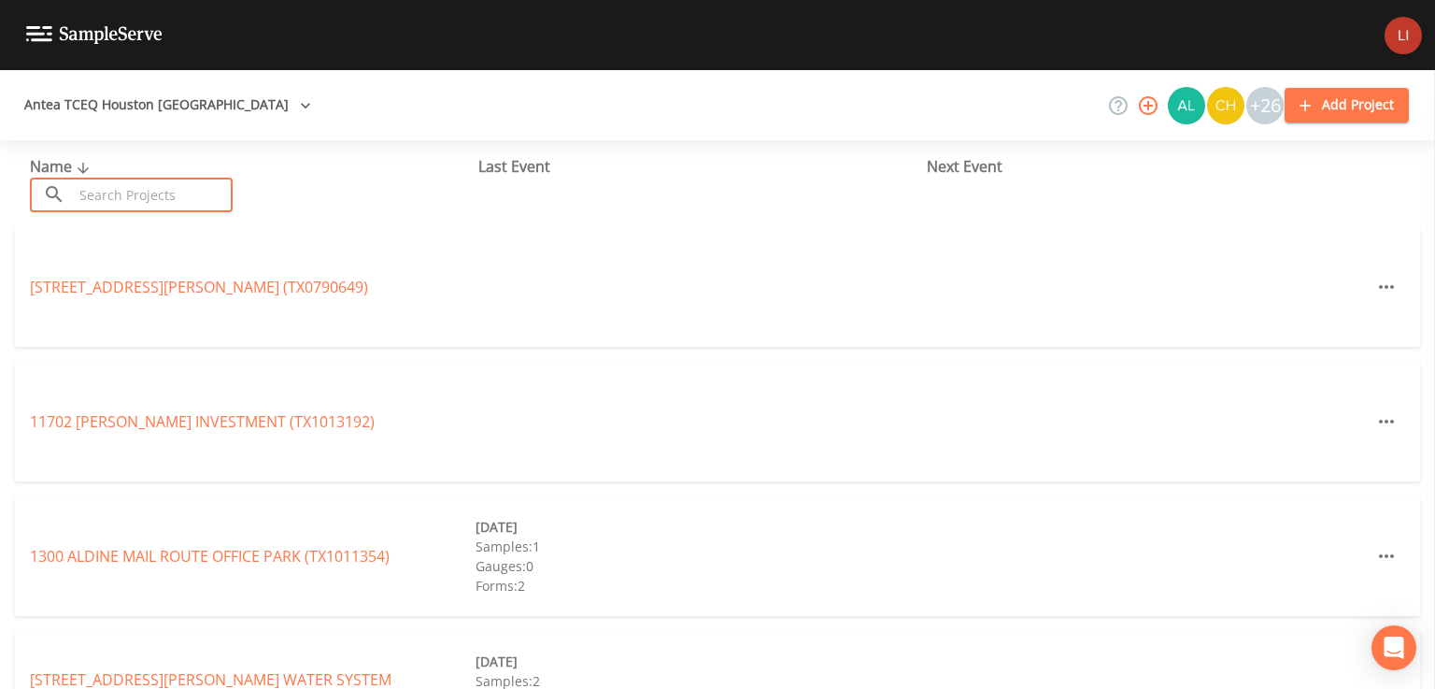
click at [129, 178] on input "text" at bounding box center [153, 195] width 160 height 35
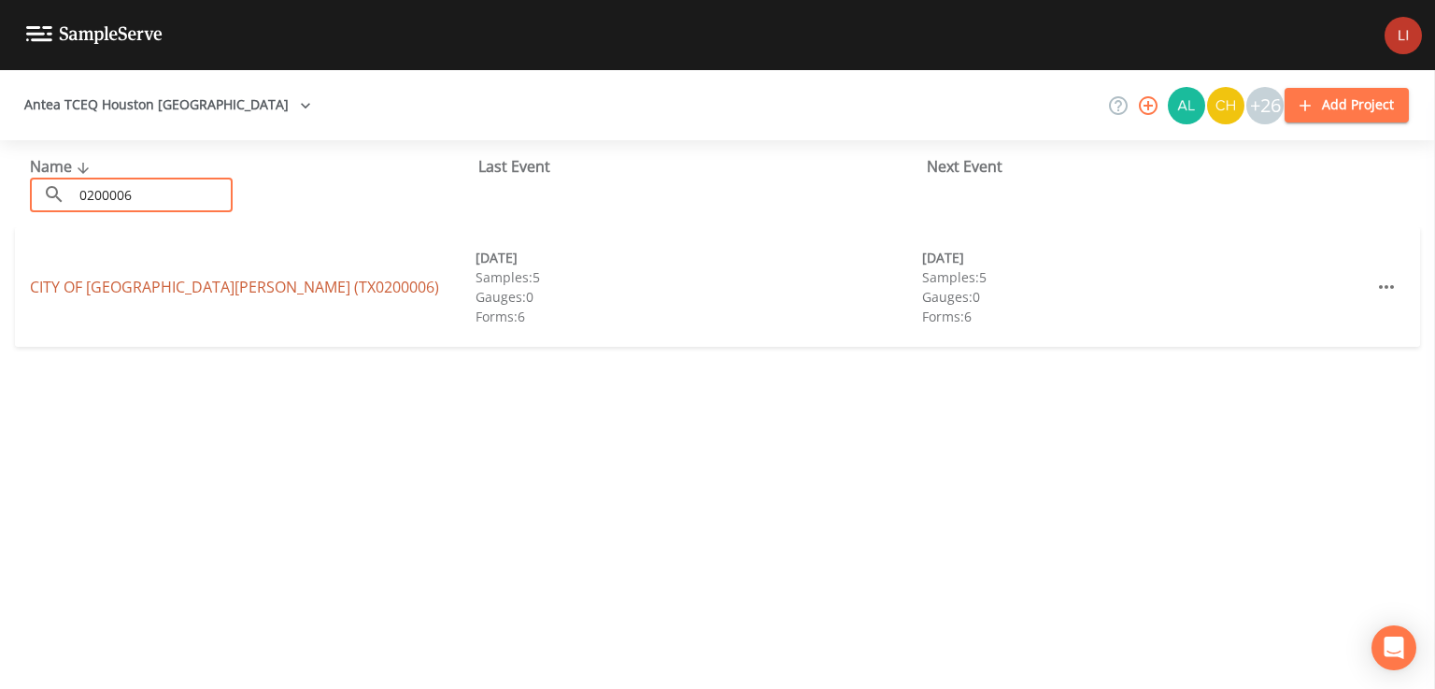
type input "0200006"
click at [151, 279] on link "CITY OF [GEOGRAPHIC_DATA][PERSON_NAME] (TX0200006)" at bounding box center [234, 287] width 409 height 21
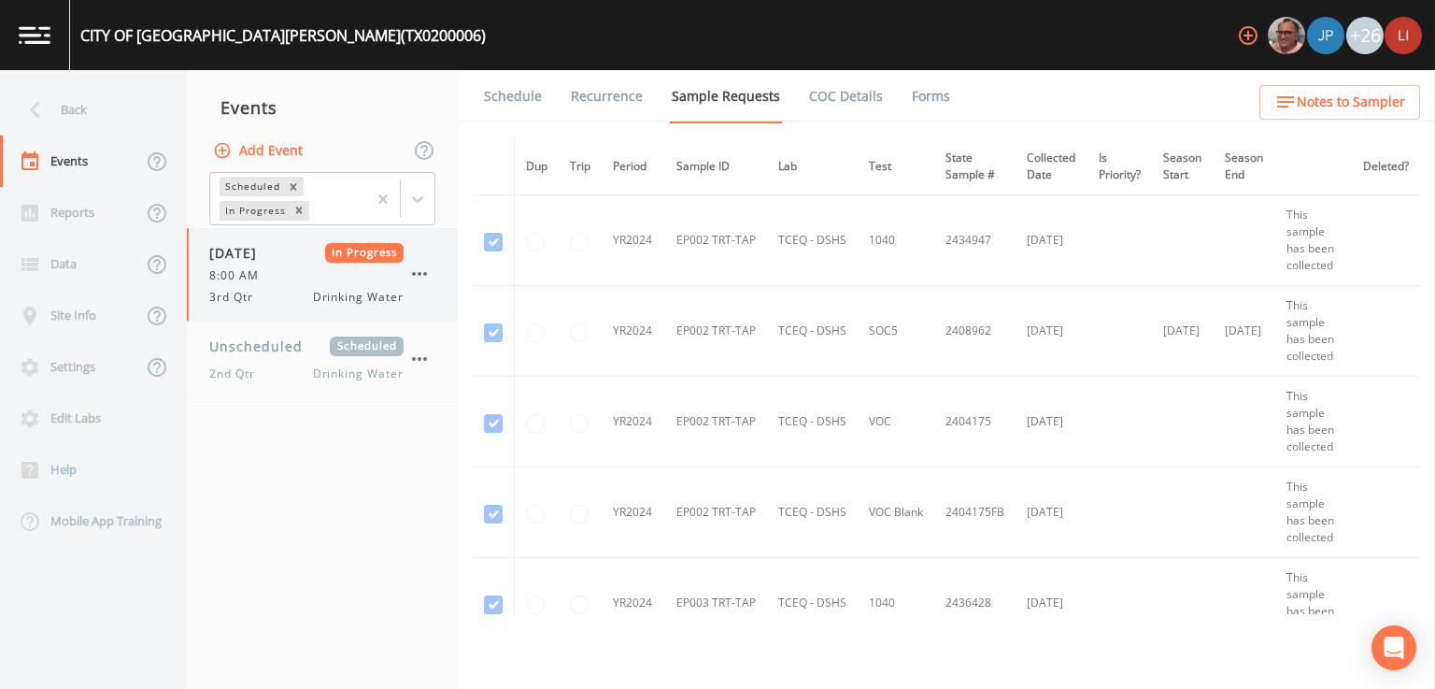
click at [241, 272] on span "8:00 AM" at bounding box center [239, 275] width 61 height 17
click at [930, 102] on link "Forms" at bounding box center [931, 96] width 44 height 52
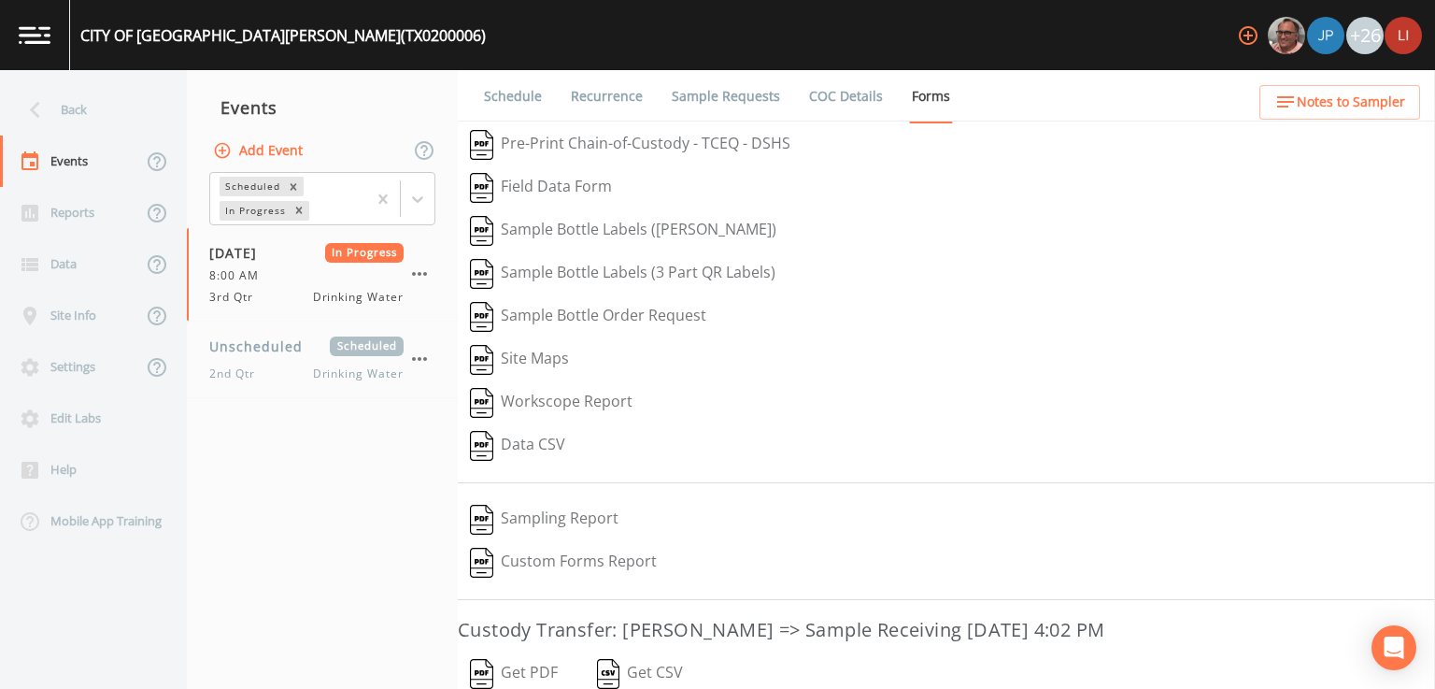
click at [532, 666] on button "Get PDF" at bounding box center [514, 673] width 112 height 43
